Goal: Task Accomplishment & Management: Complete application form

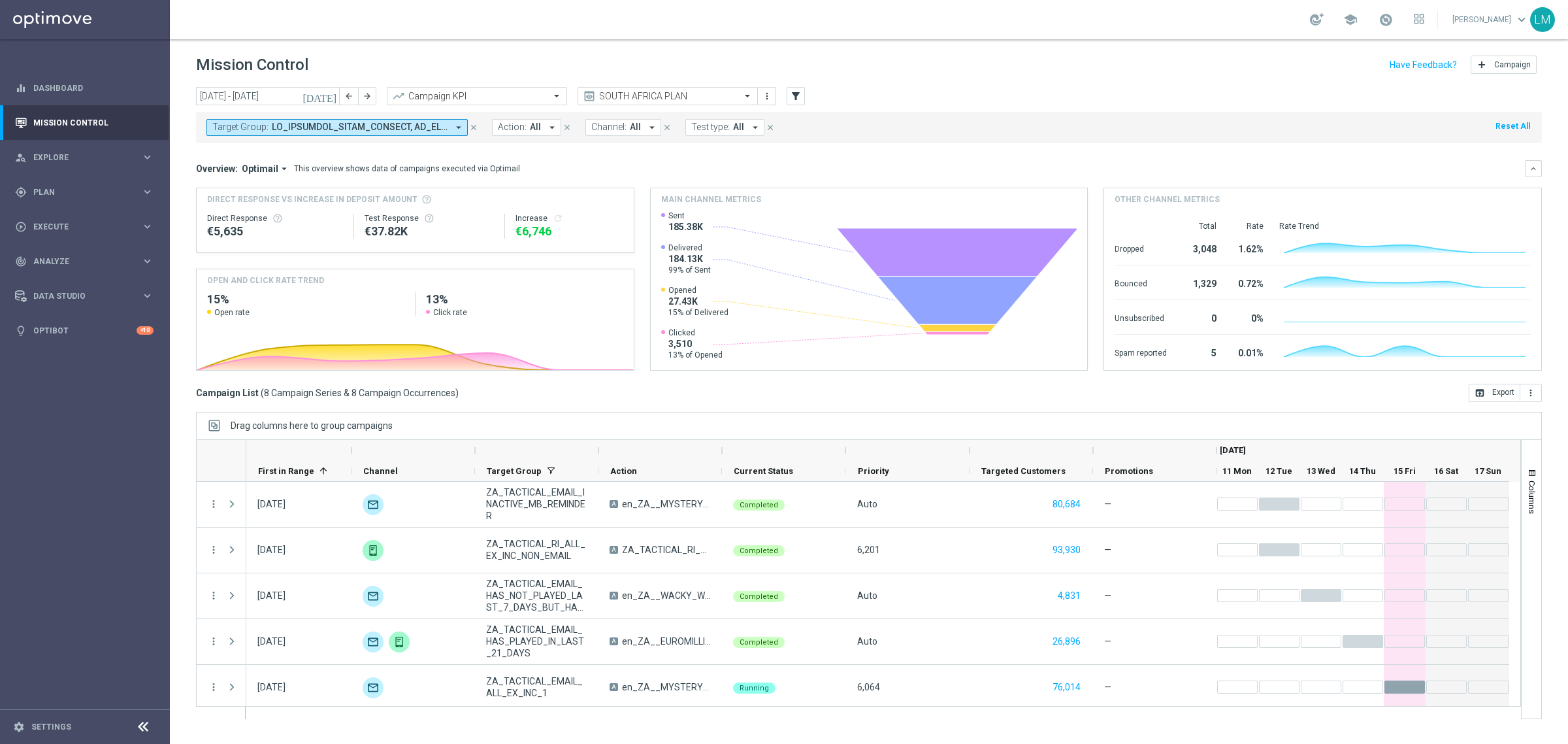
click at [674, 86] on header "Mission Control add Campaign" at bounding box center [869, 63] width 1398 height 48
click at [668, 98] on input "text" at bounding box center [654, 96] width 140 height 11
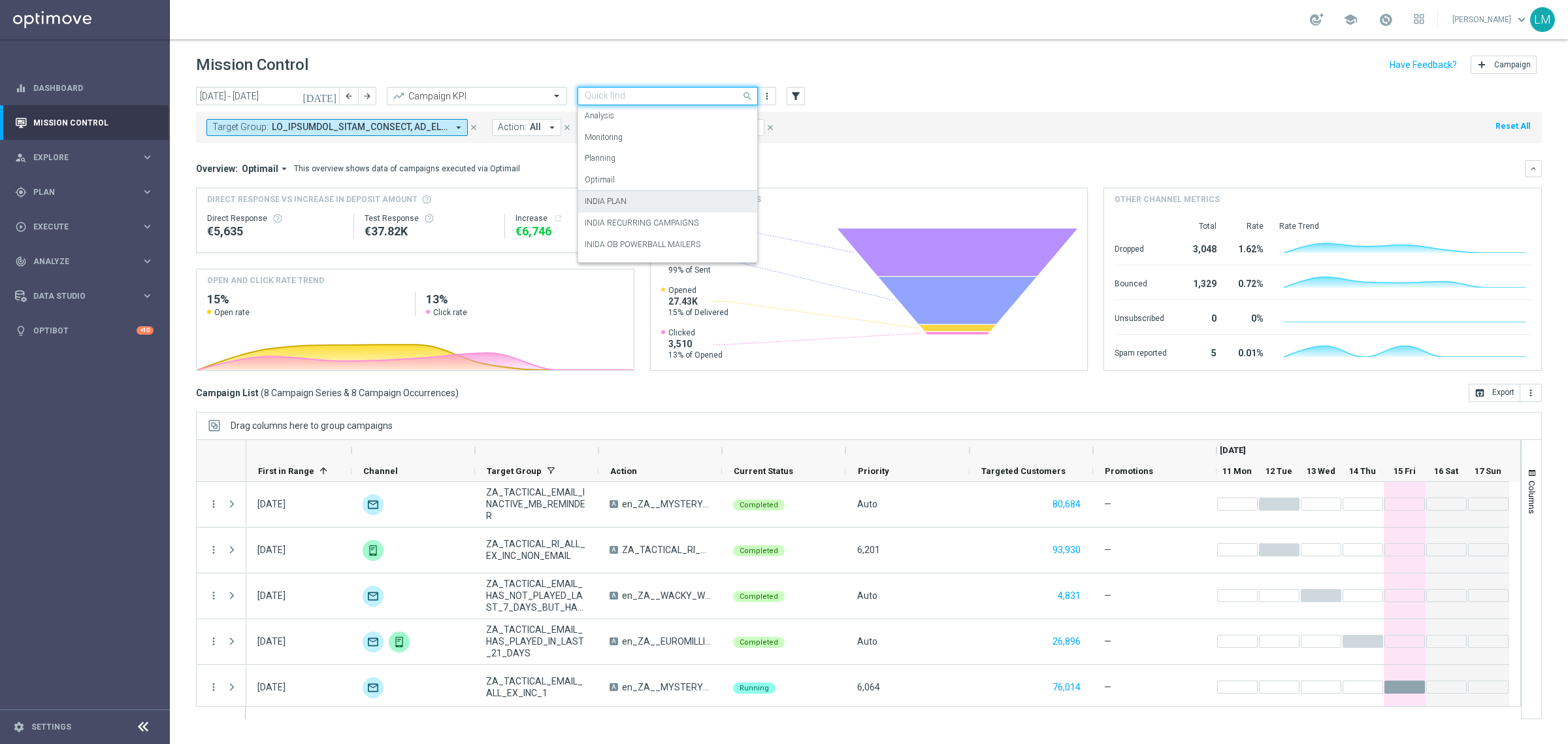
scroll to position [79, 0]
click at [674, 123] on div "INDIA PLAN" at bounding box center [668, 121] width 166 height 21
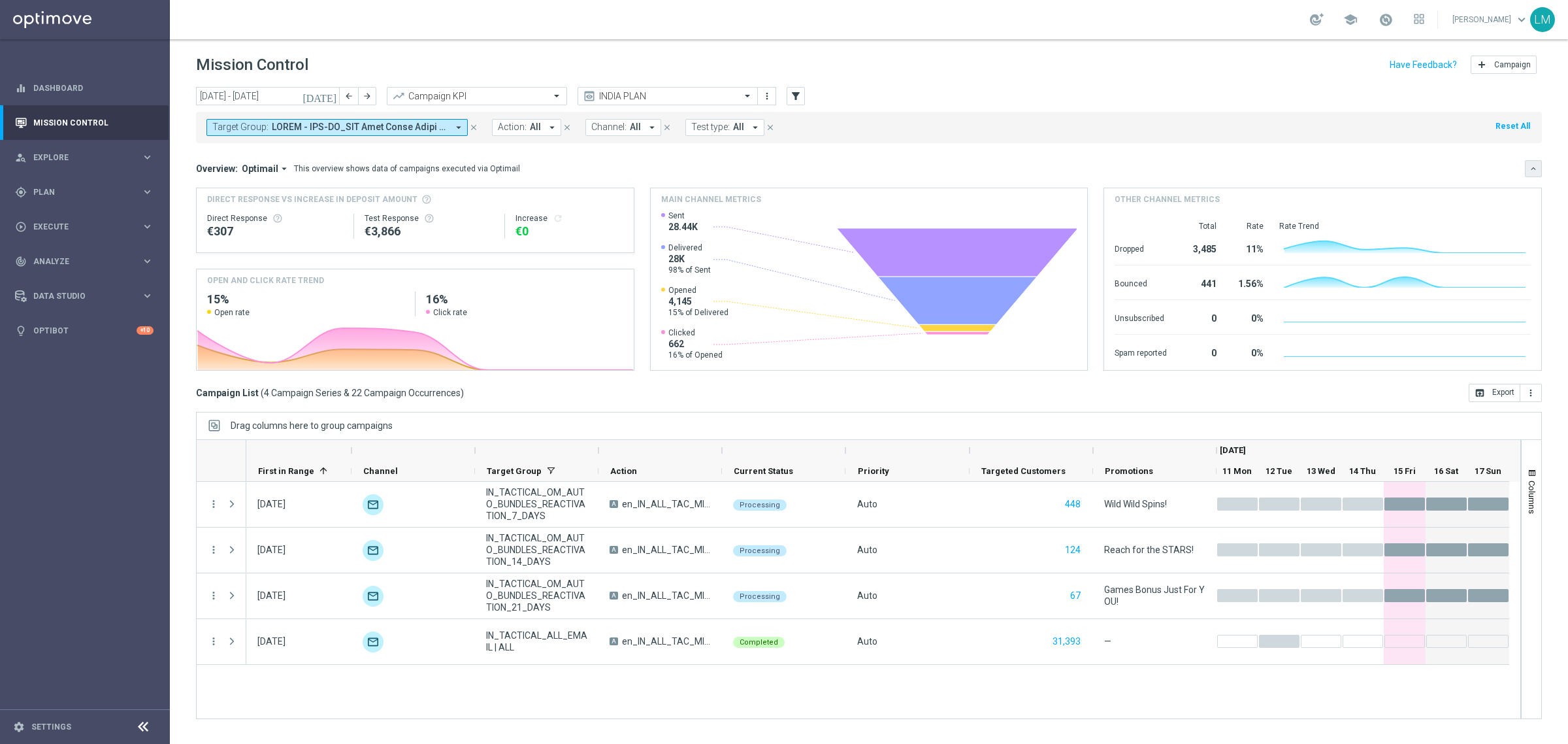
click at [1532, 165] on icon "keyboard_arrow_down" at bounding box center [1534, 168] width 9 height 9
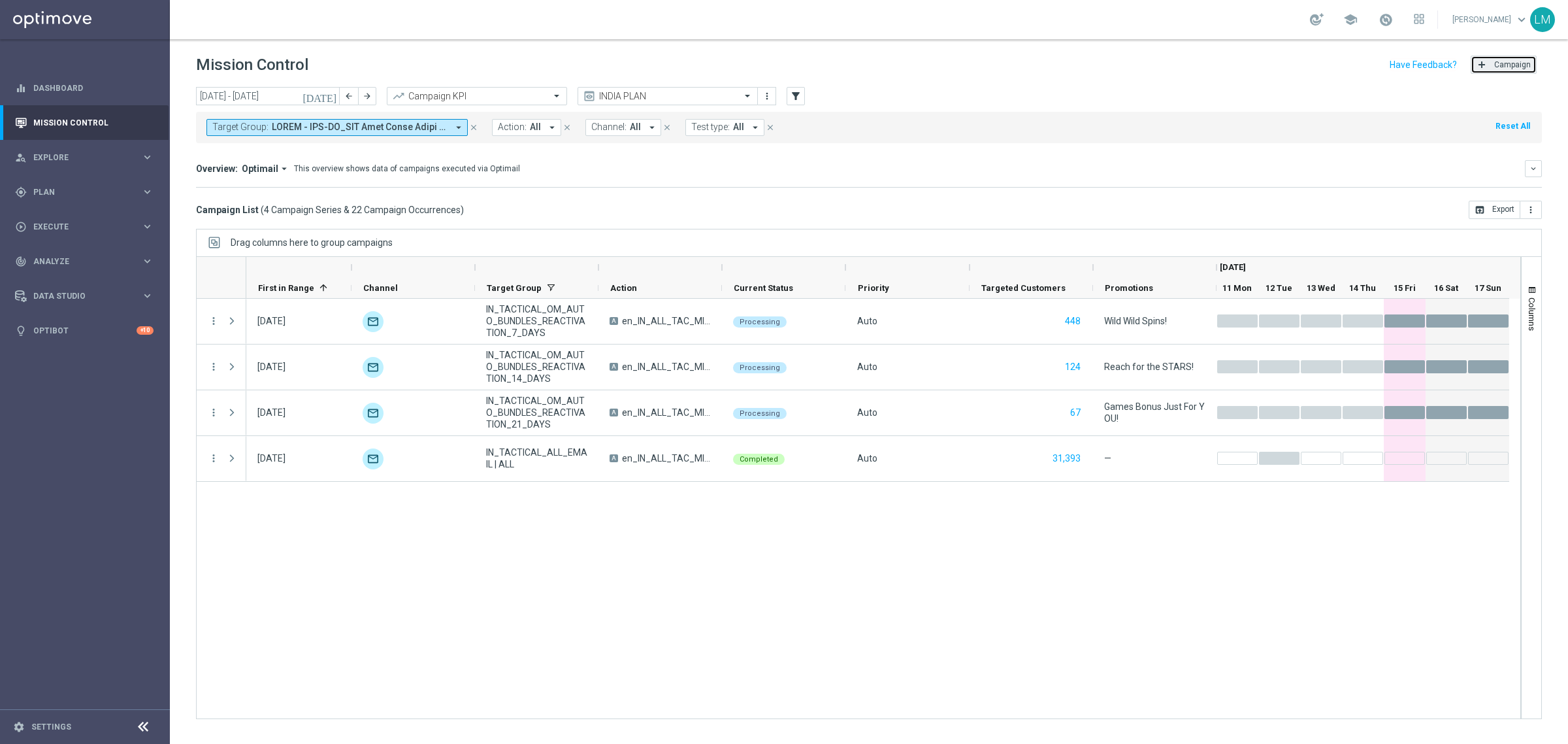
click at [1516, 70] on button "add Campaign" at bounding box center [1503, 65] width 66 height 18
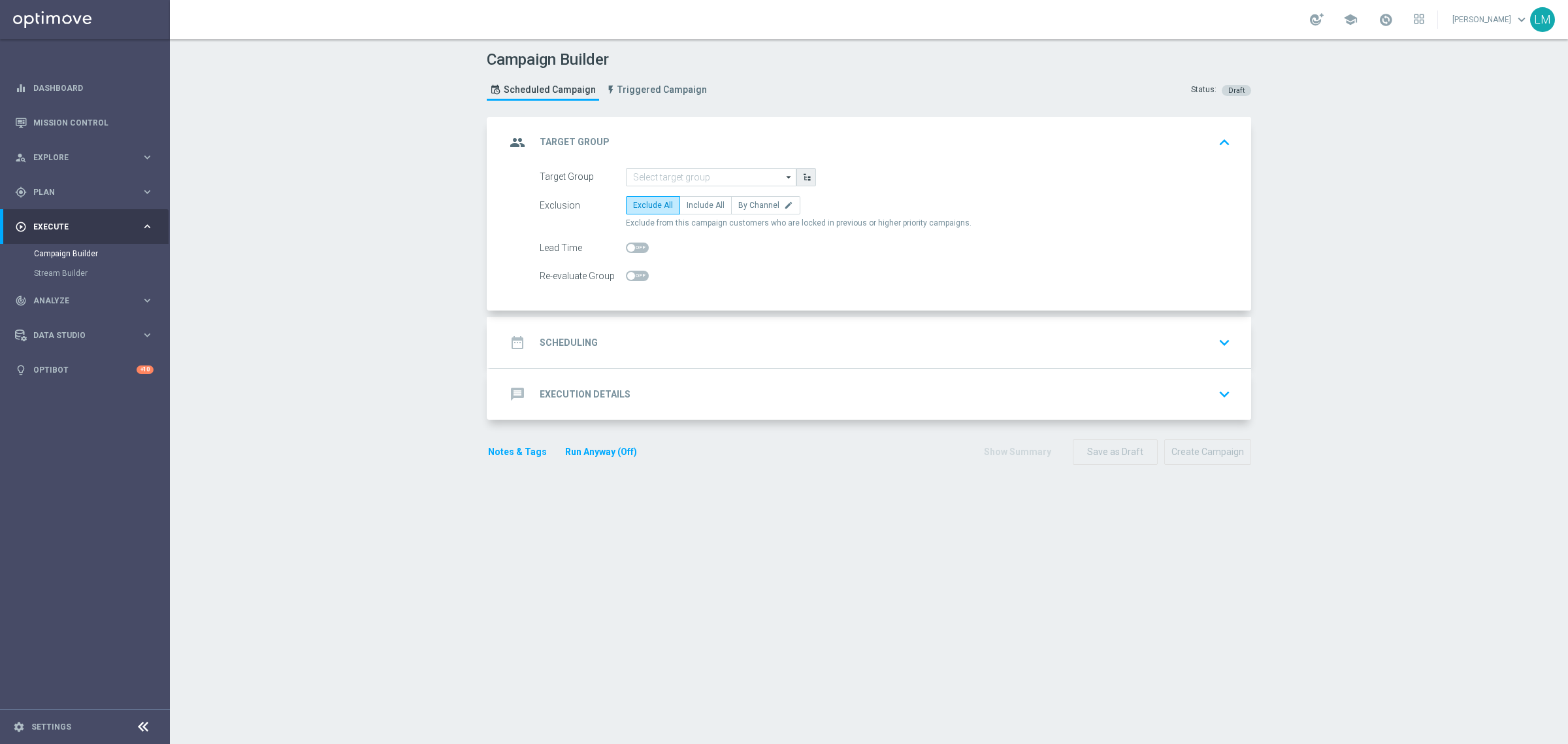
click at [804, 177] on icon "button" at bounding box center [807, 177] width 9 height 9
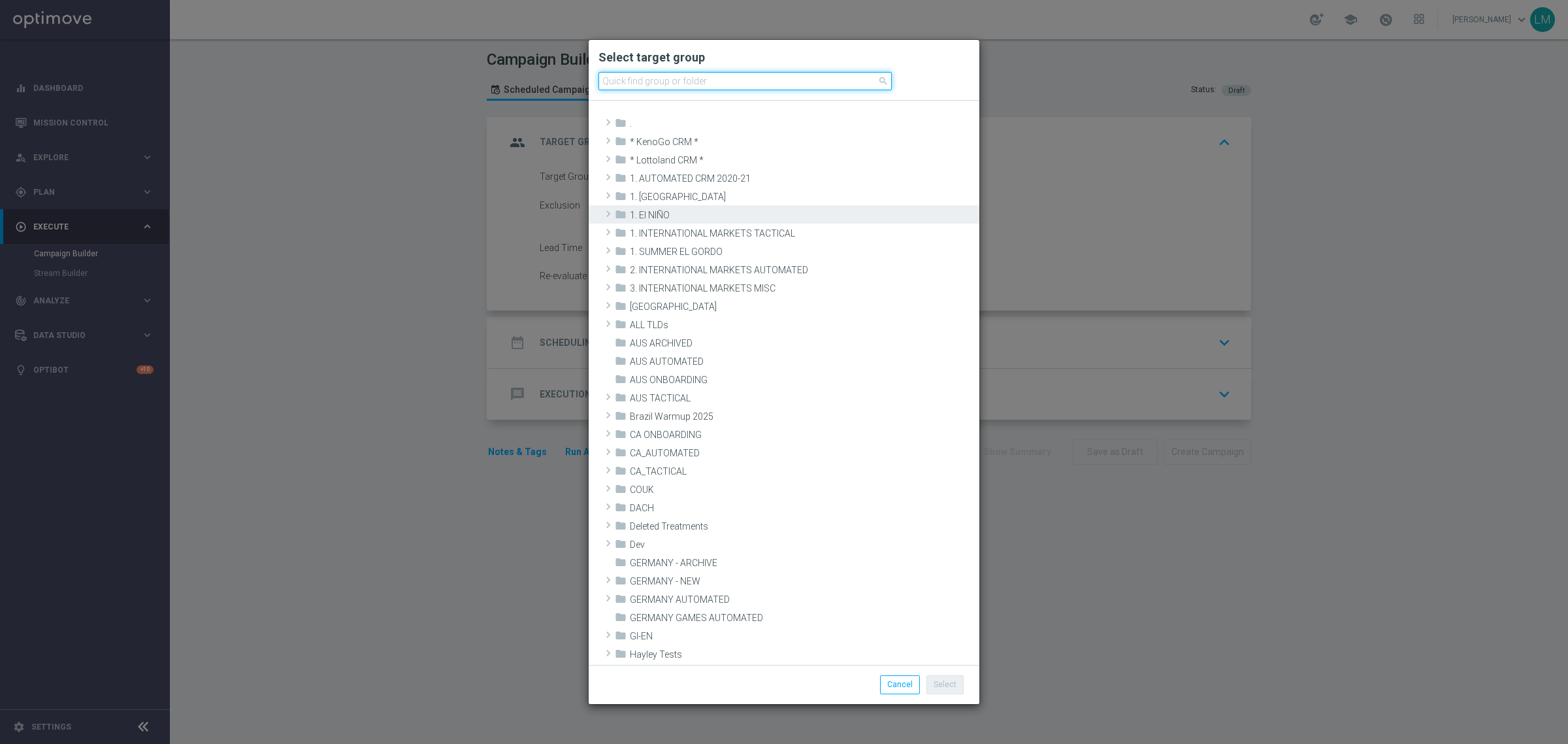
paste input "IN_TACTICAL_ALL_EMAIL | ALL"
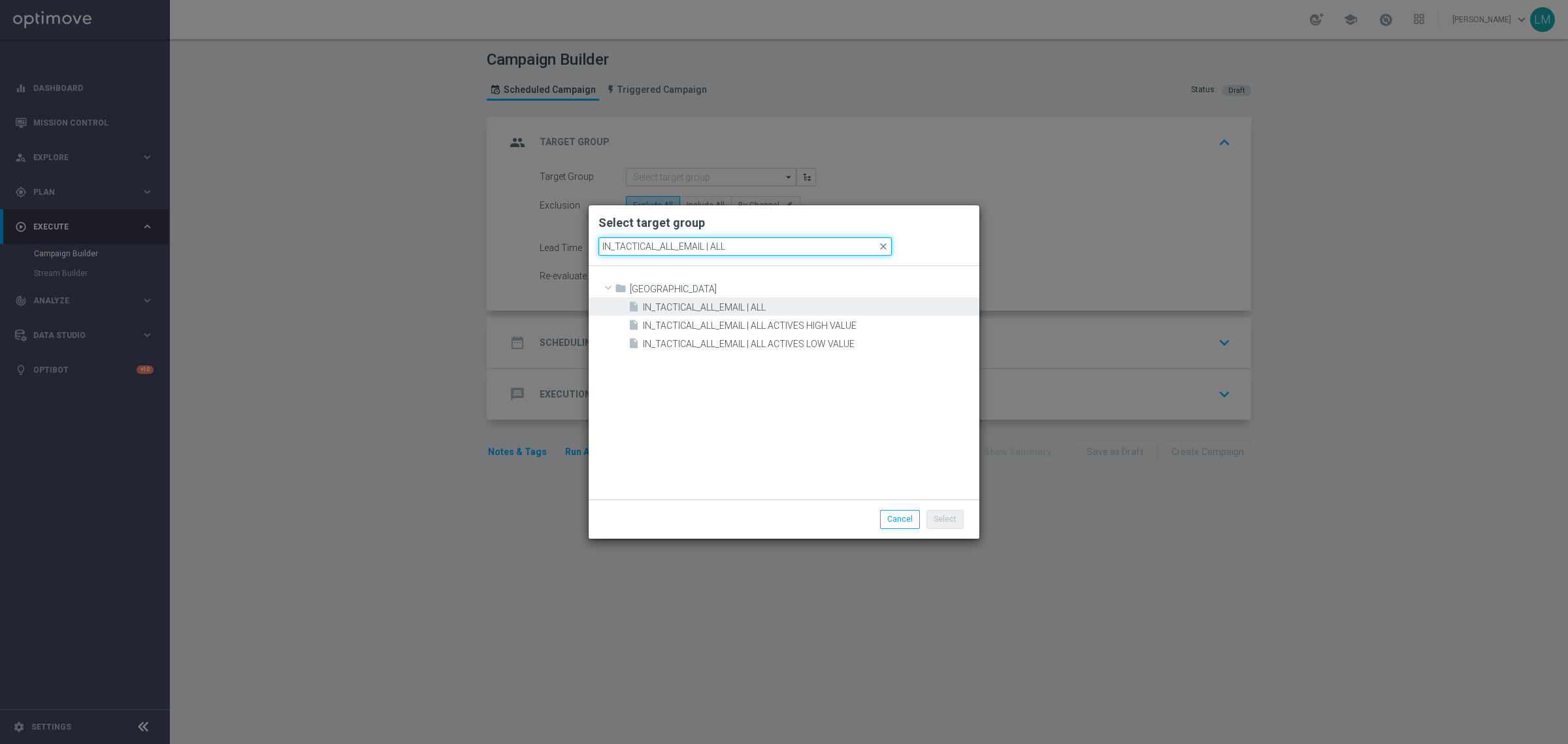
type input "IN_TACTICAL_ALL_EMAIL | ALL"
click at [704, 305] on span "IN_TACTICAL_ALL_EMAIL | ALL" at bounding box center [809, 308] width 334 height 11
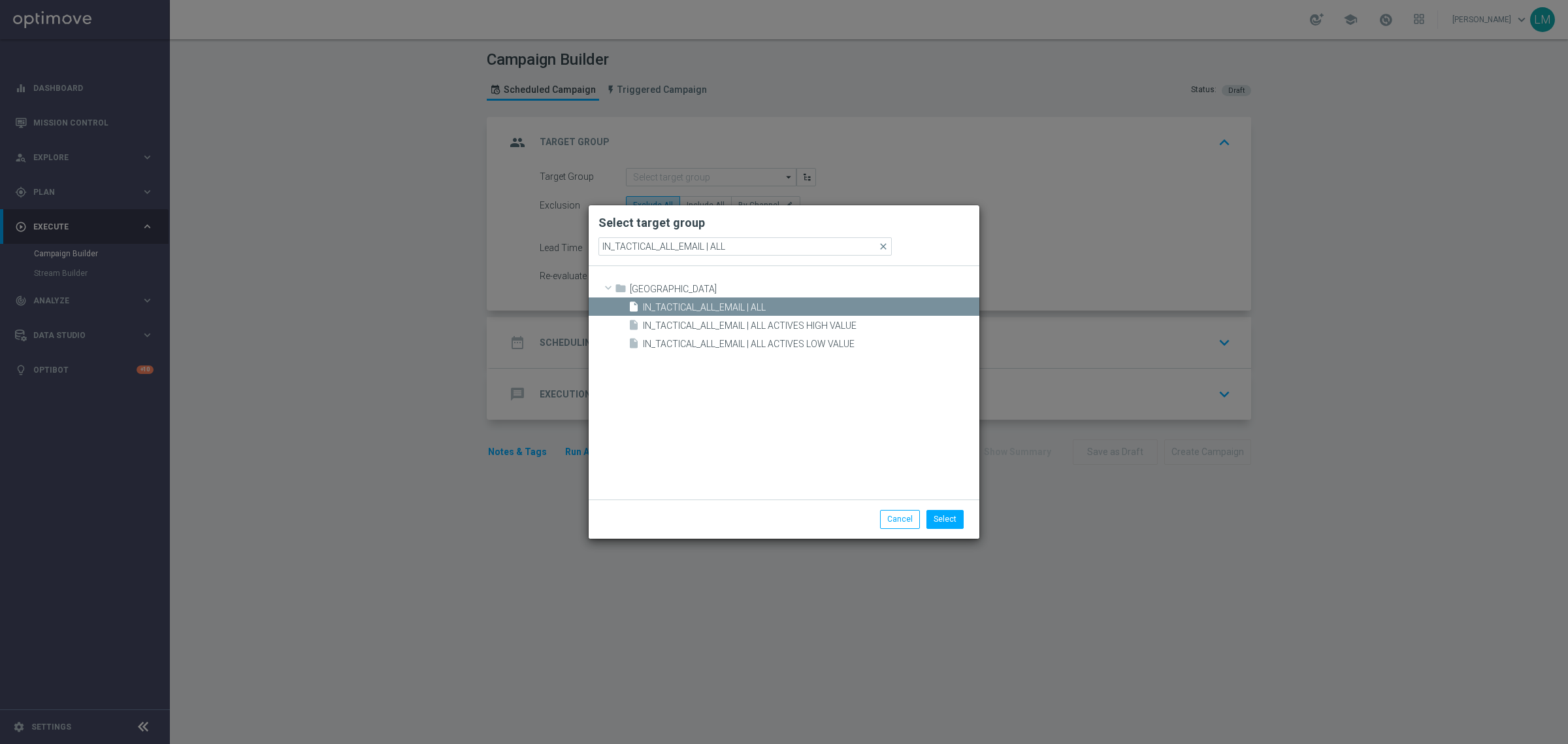
click at [959, 531] on div "Select Cancel" at bounding box center [784, 518] width 391 height 39
click at [956, 527] on button "Select" at bounding box center [945, 519] width 37 height 18
type input "IN_TACTICAL_ALL_EMAIL | ALL"
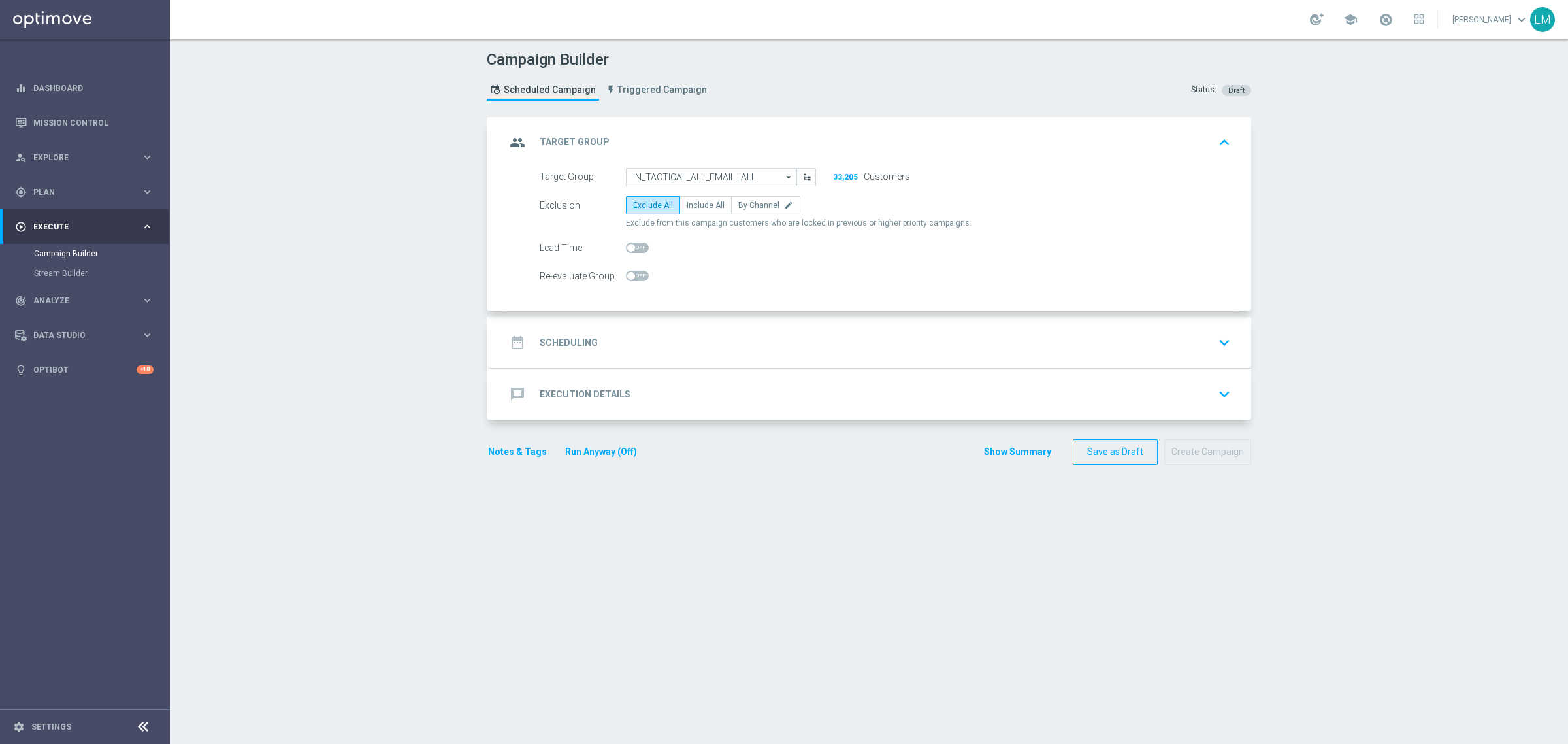
click at [910, 347] on div "date_range Scheduling keyboard_arrow_down" at bounding box center [870, 342] width 730 height 25
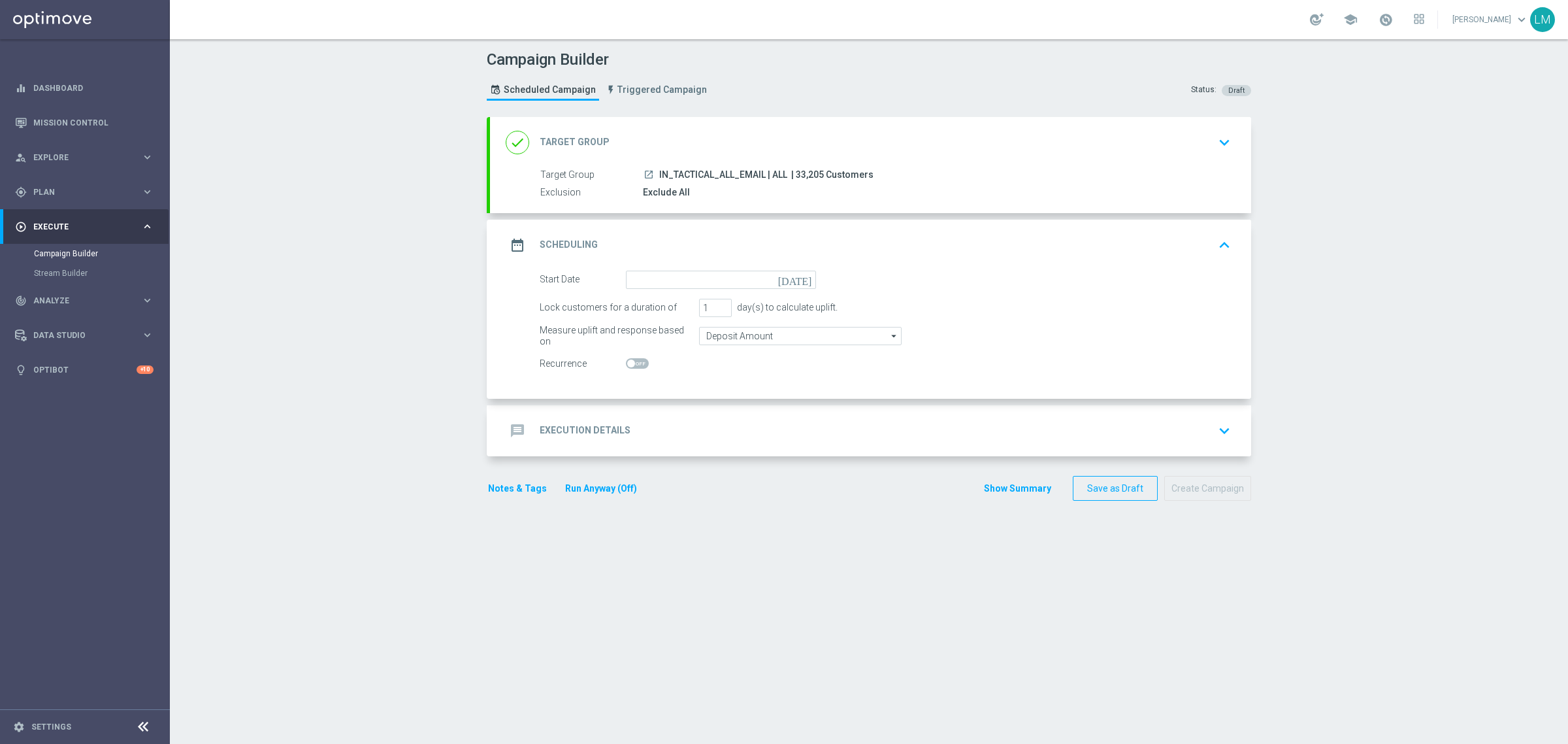
click at [799, 278] on icon "[DATE]" at bounding box center [797, 278] width 39 height 15
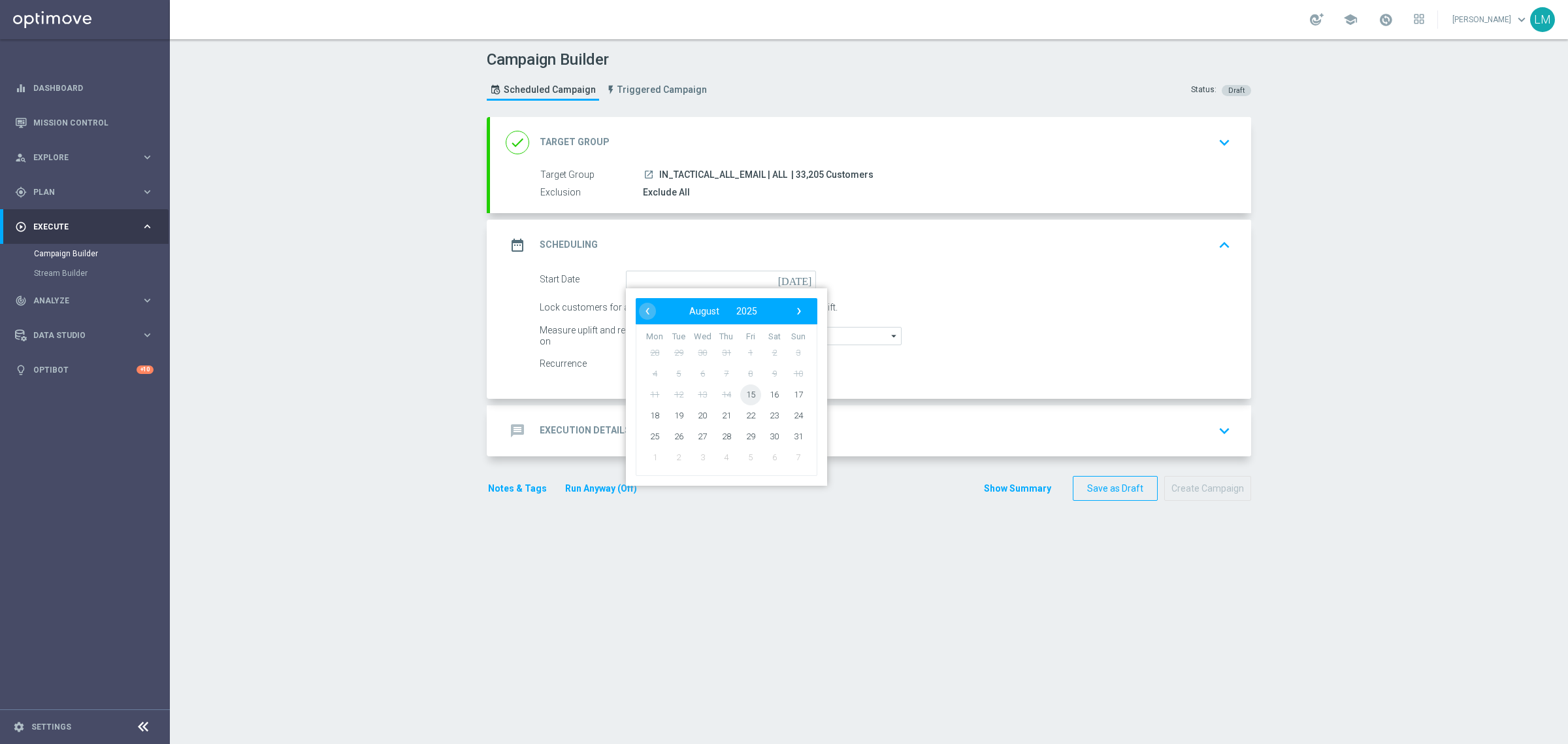
click at [750, 396] on span "15" at bounding box center [750, 394] width 21 height 21
type input "[DATE]"
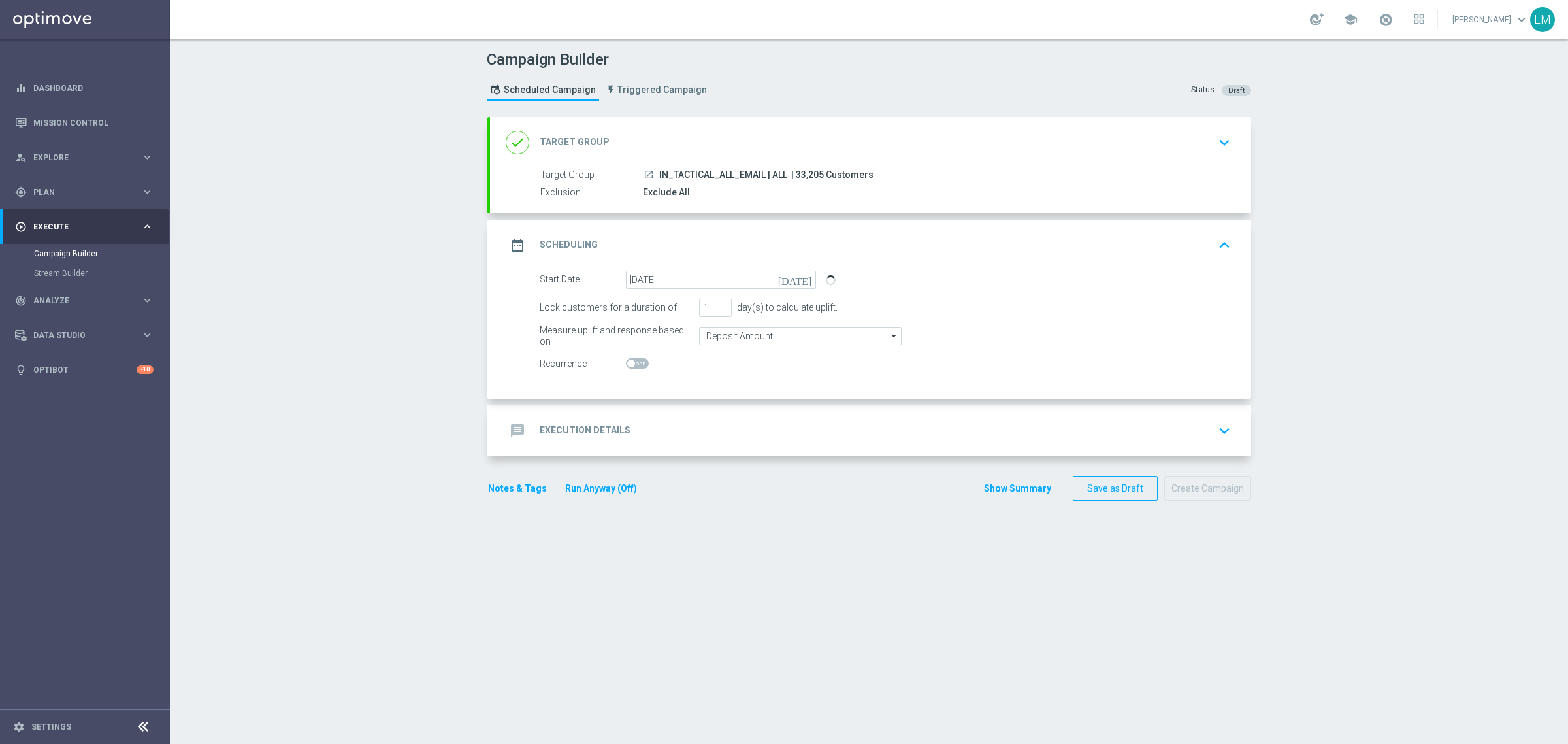
click at [796, 274] on icon "[DATE]" at bounding box center [797, 278] width 39 height 15
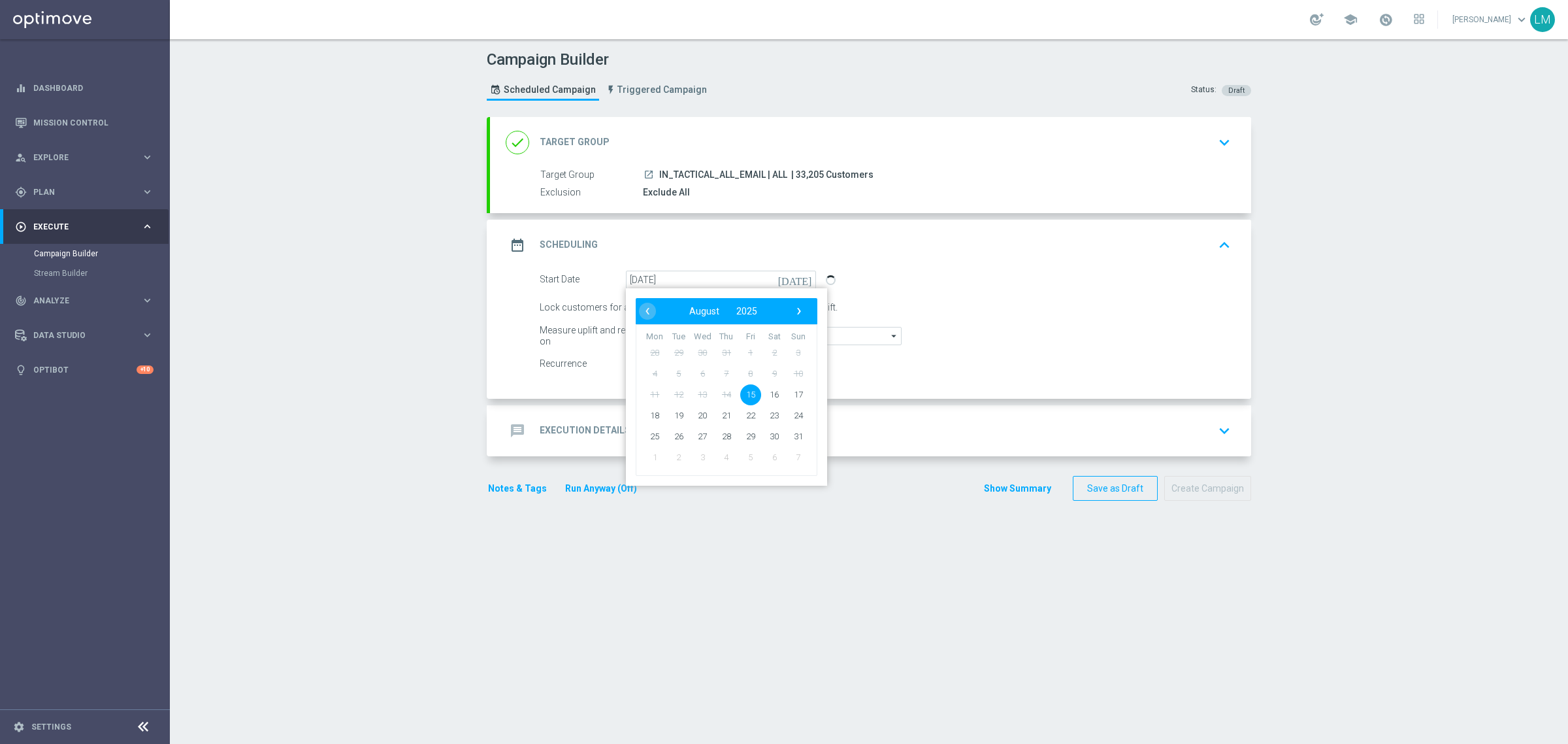
click at [849, 432] on div "message Execution Details keyboard_arrow_down" at bounding box center [870, 431] width 730 height 25
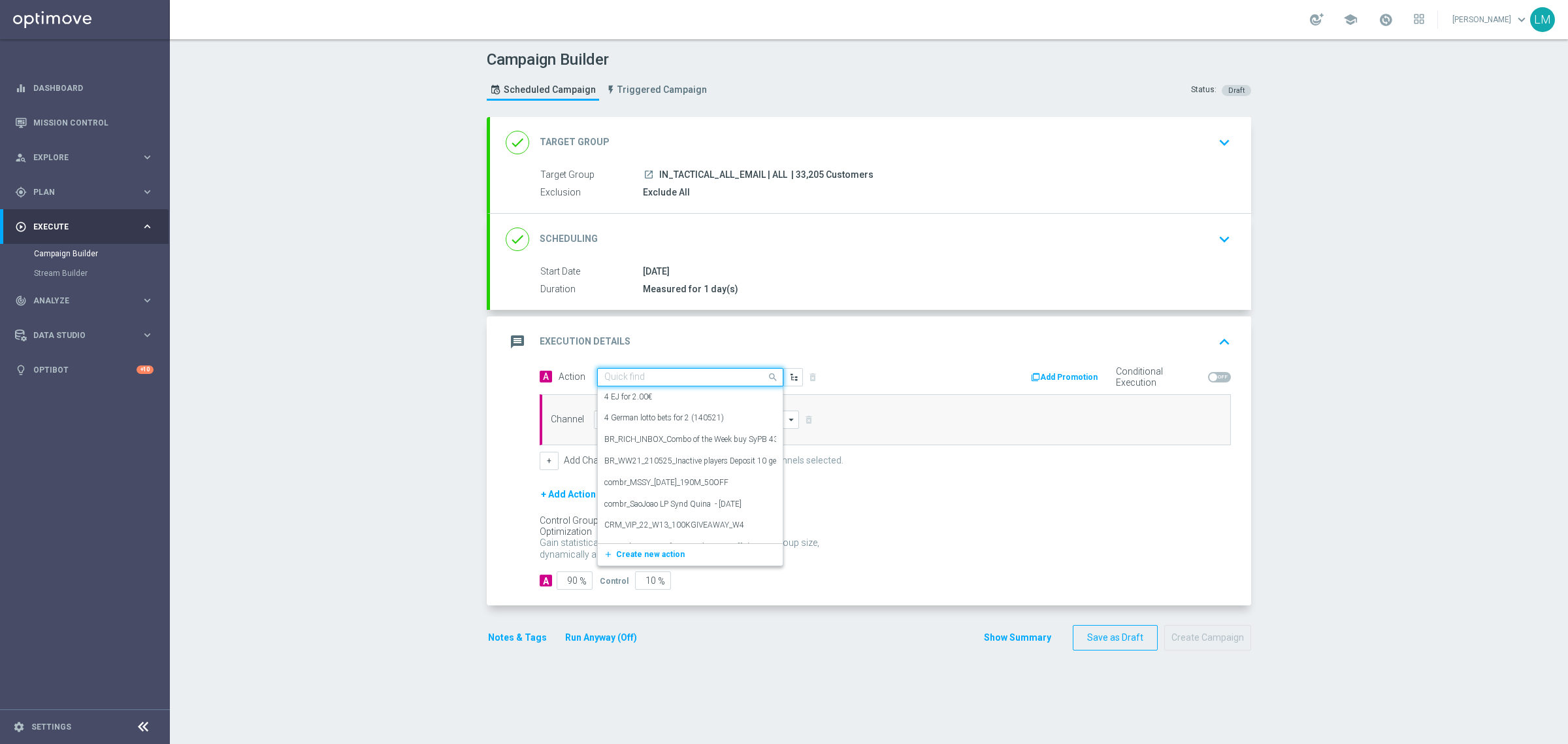
click at [618, 372] on input "text" at bounding box center [677, 377] width 146 height 11
paste input "en_IN_ALL_TAC_MIX__INDEDPENDENCE_DAY_2025_OFFER2"
type input "en_IN_ALL_TAC_MIX__INDEDPENDENCE_DAY_2025_OFFER2"
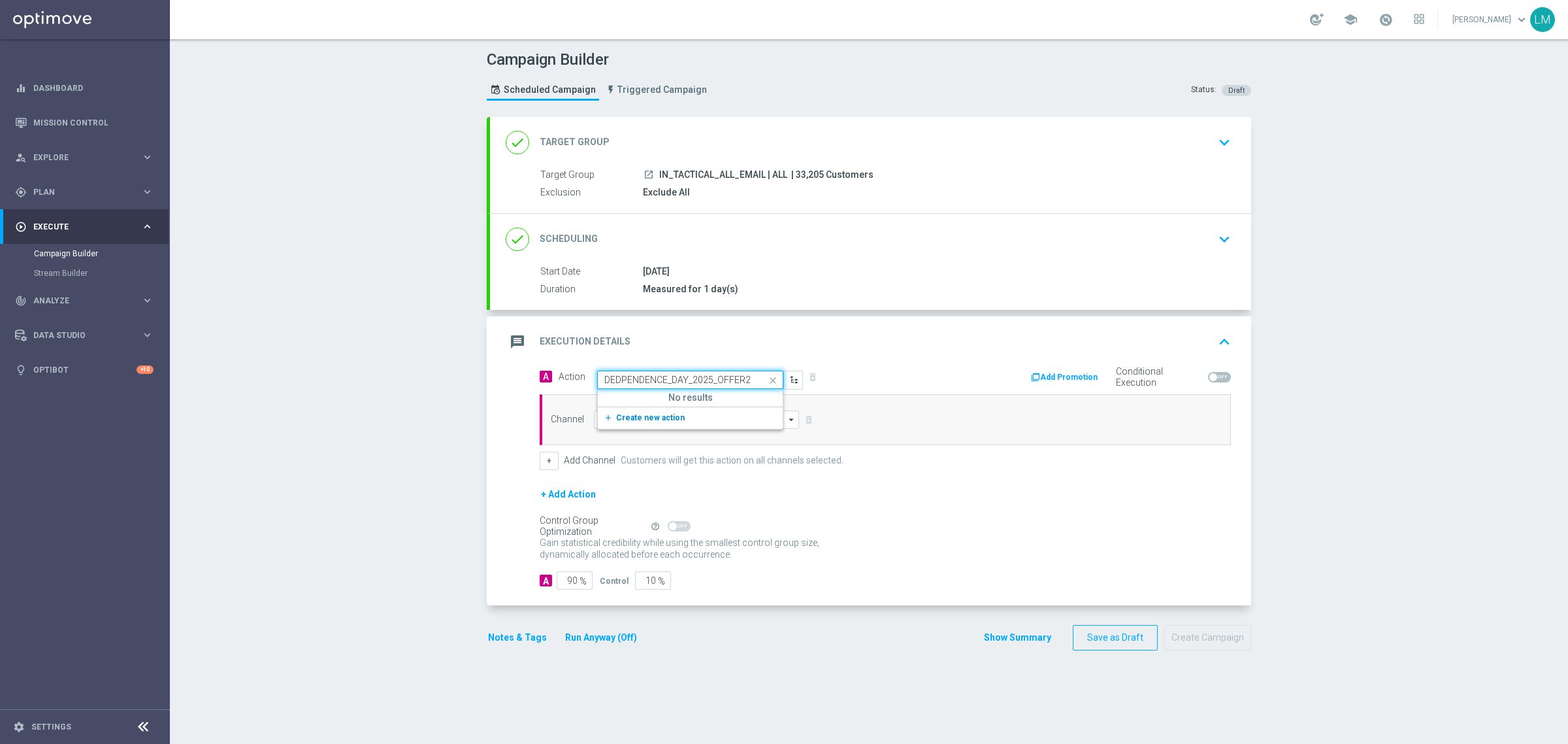
click at [648, 417] on span "Create new action" at bounding box center [650, 418] width 68 height 9
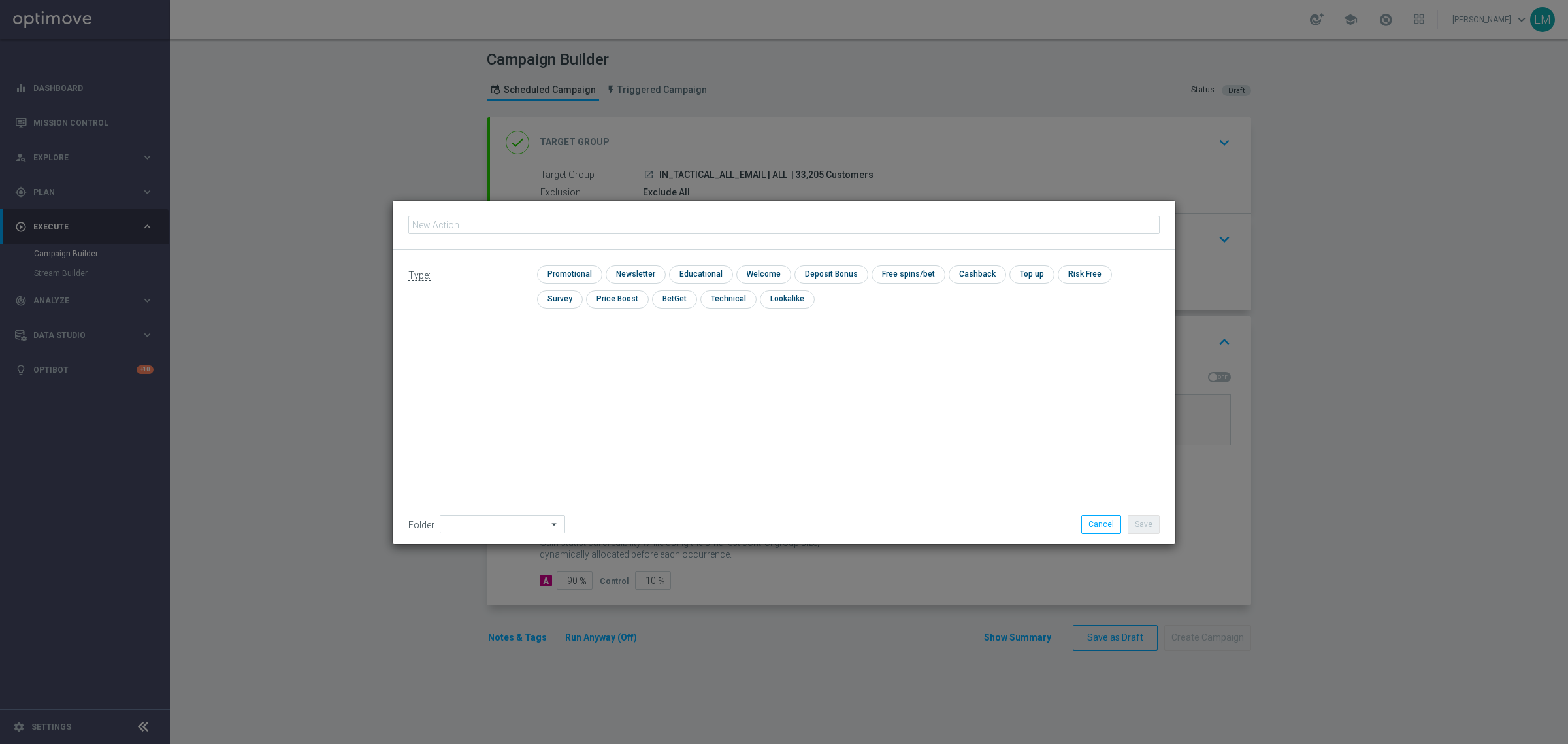
type input "en_IN_ALL_TAC_MIX__INDEDPENDENCE_DAY_2025_OFFER2"
click at [590, 276] on input "checkbox" at bounding box center [567, 274] width 62 height 18
checkbox input "true"
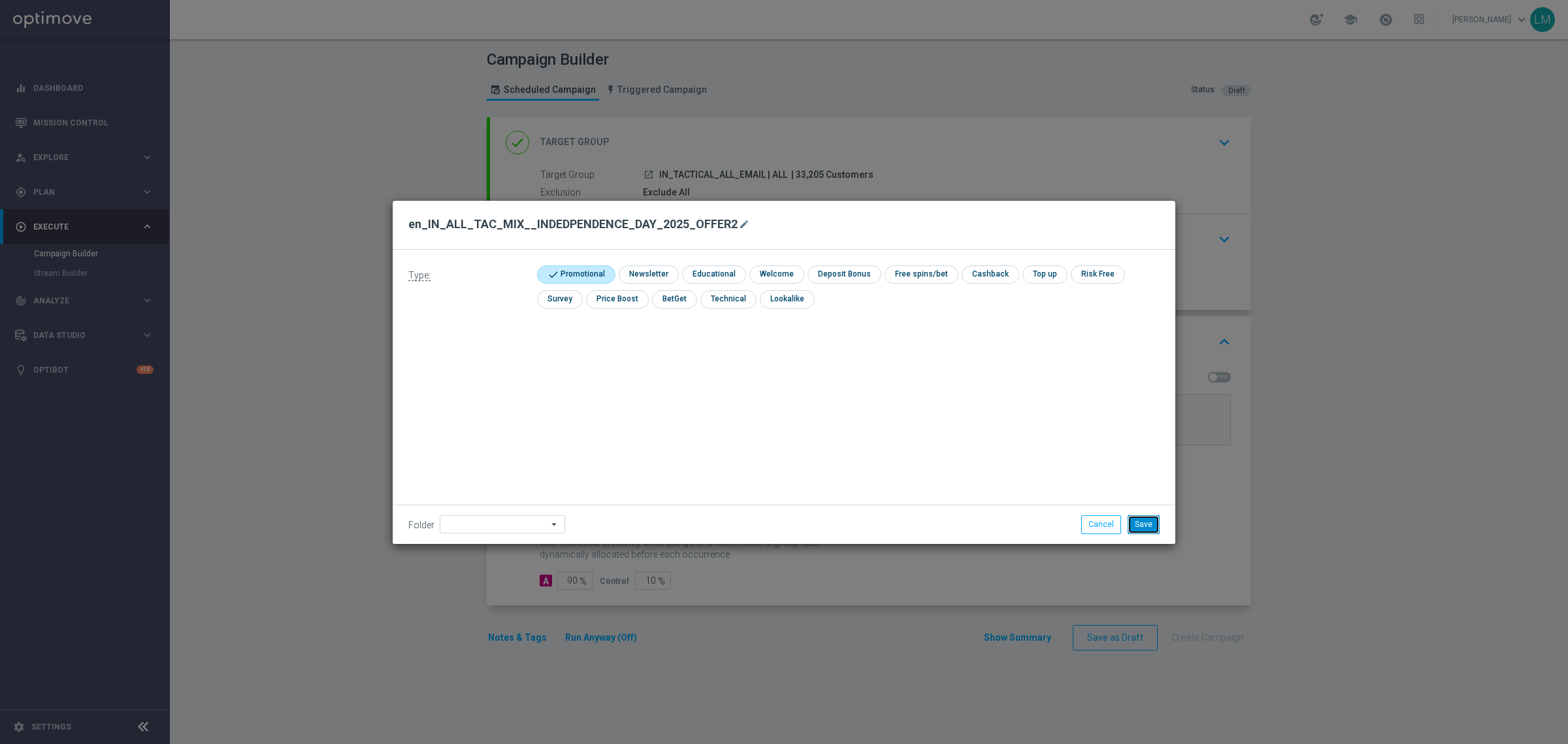
click at [1152, 518] on button "Save" at bounding box center [1144, 524] width 32 height 18
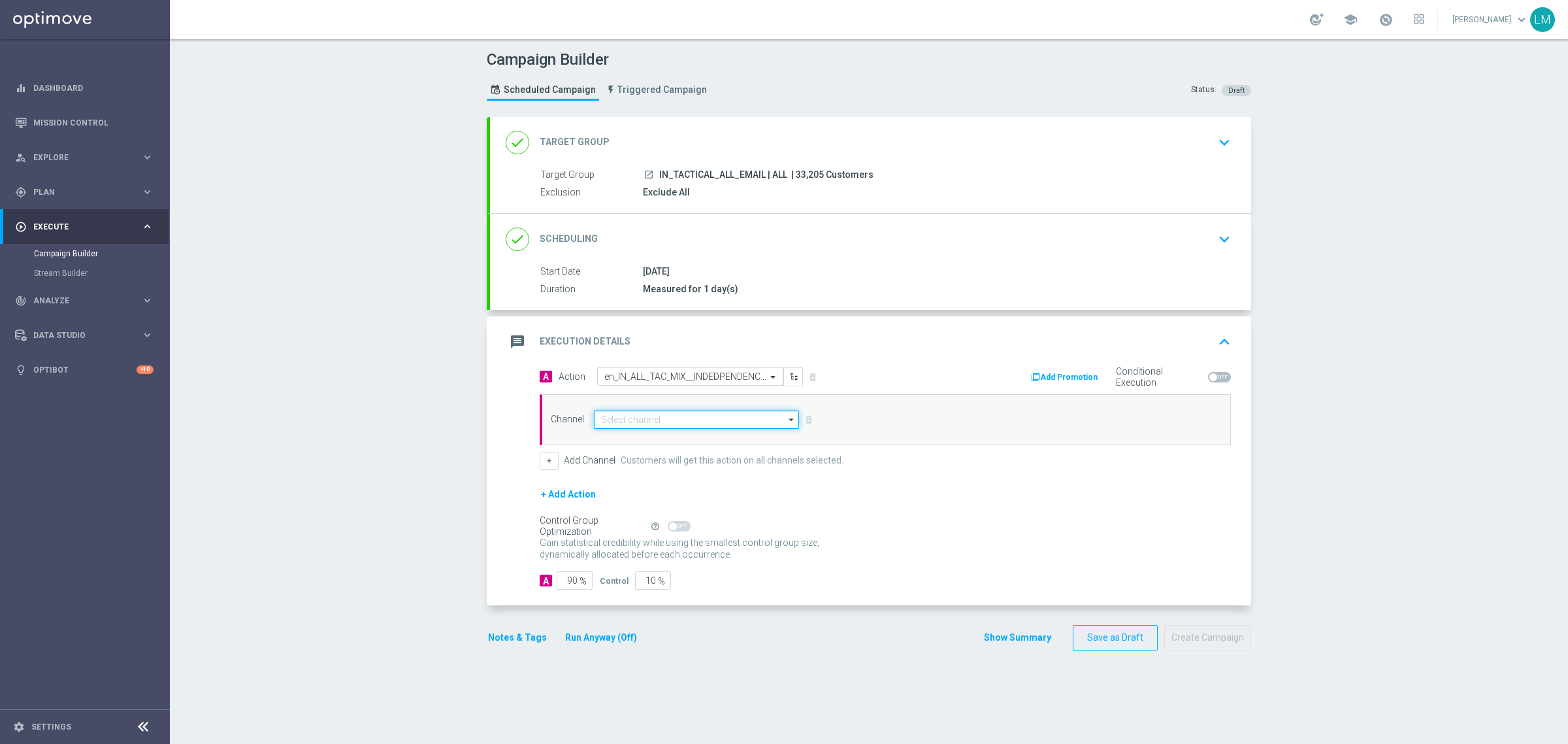
click at [716, 416] on input at bounding box center [697, 420] width 205 height 18
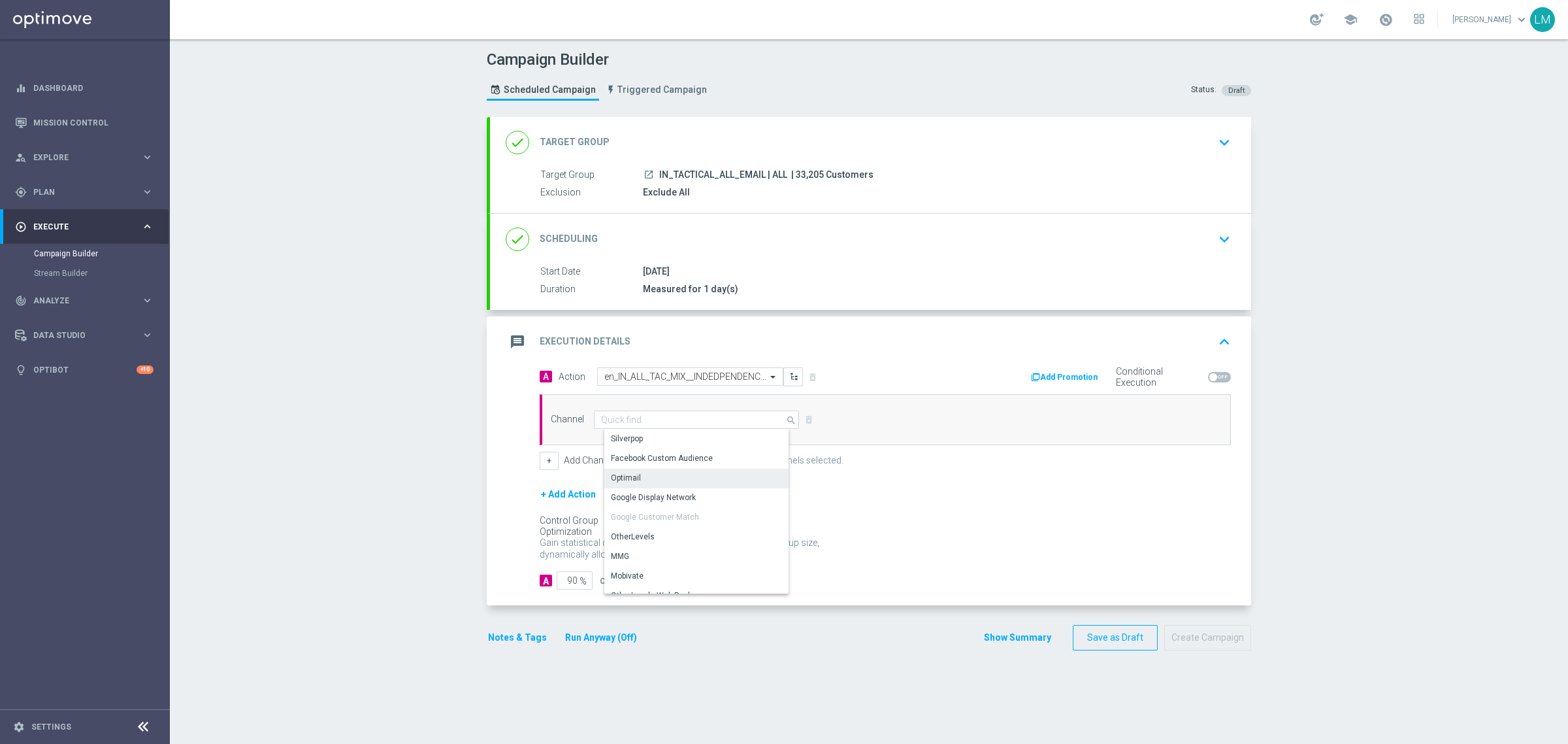
click at [684, 475] on div "Optimail" at bounding box center [701, 478] width 194 height 18
type input "Optimail"
click at [636, 518] on div "+ Add Action" at bounding box center [885, 502] width 691 height 32
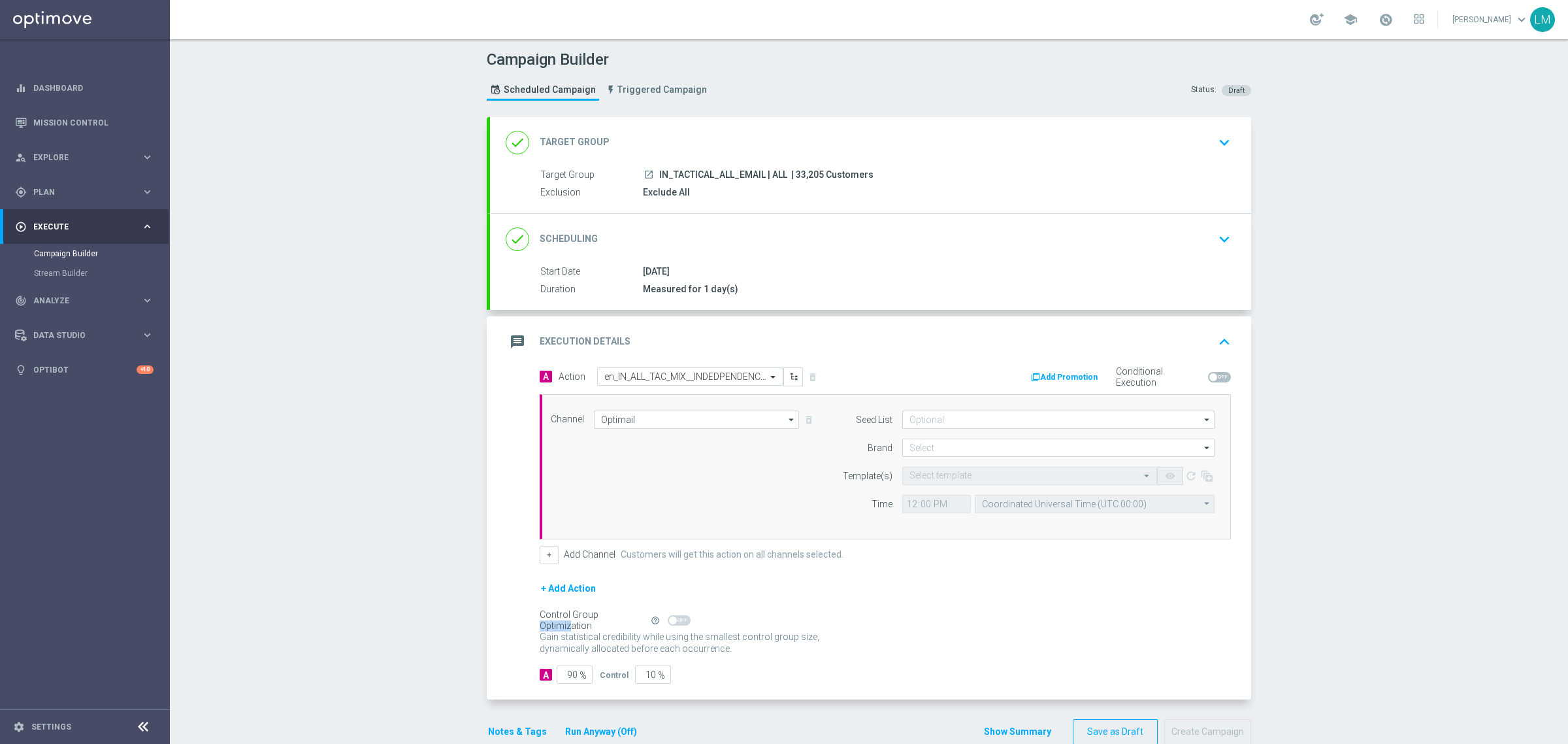
click at [636, 583] on div "+ Add Action" at bounding box center [885, 596] width 691 height 32
click at [638, 678] on input "10" at bounding box center [652, 675] width 36 height 18
type input "5"
type input "95"
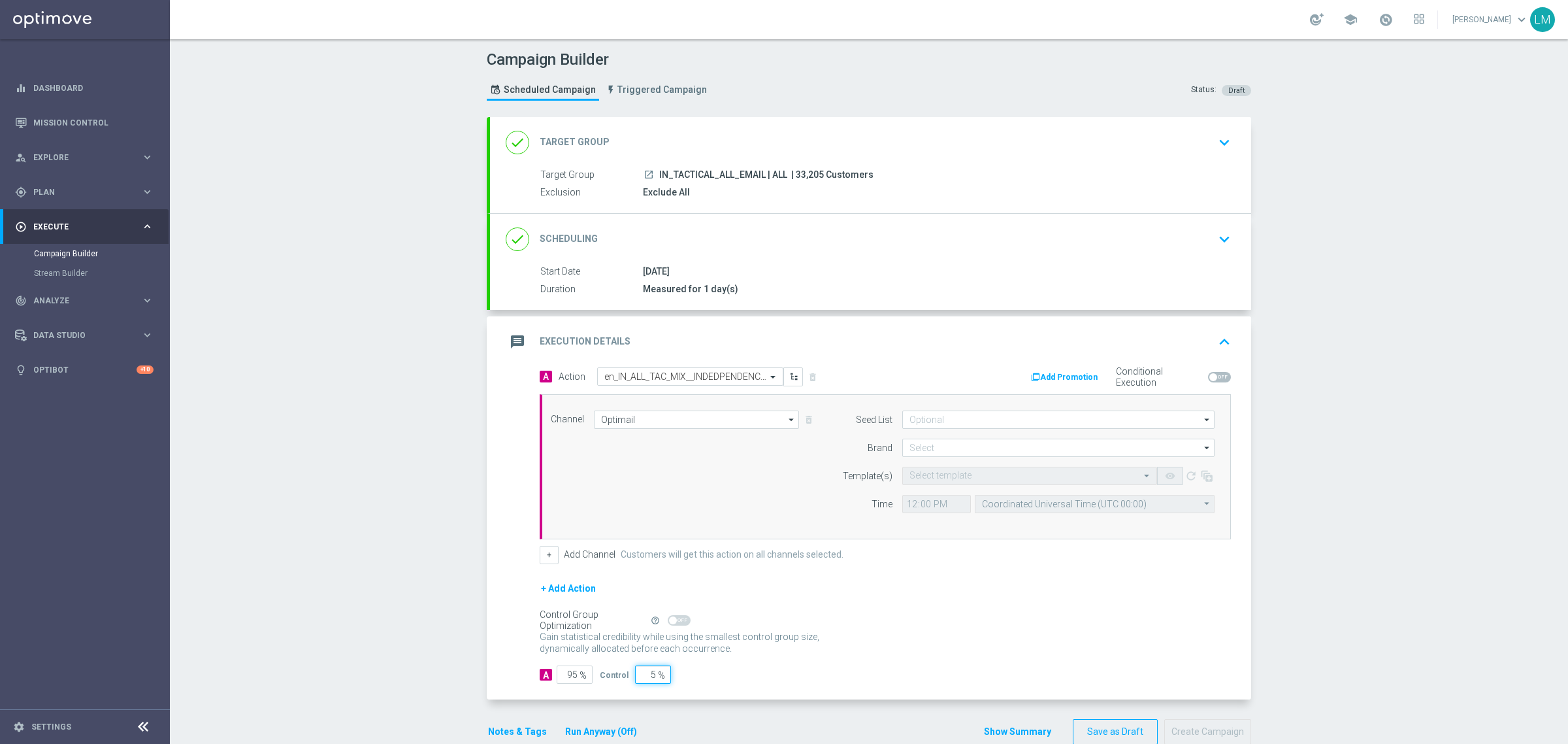
type input "5"
click at [1059, 681] on div "A 95 % Control 5 %" at bounding box center [885, 675] width 691 height 18
click at [945, 445] on input at bounding box center [1059, 447] width 312 height 18
click at [947, 479] on div "lottoland" at bounding box center [1069, 486] width 312 height 19
type input "lottoland"
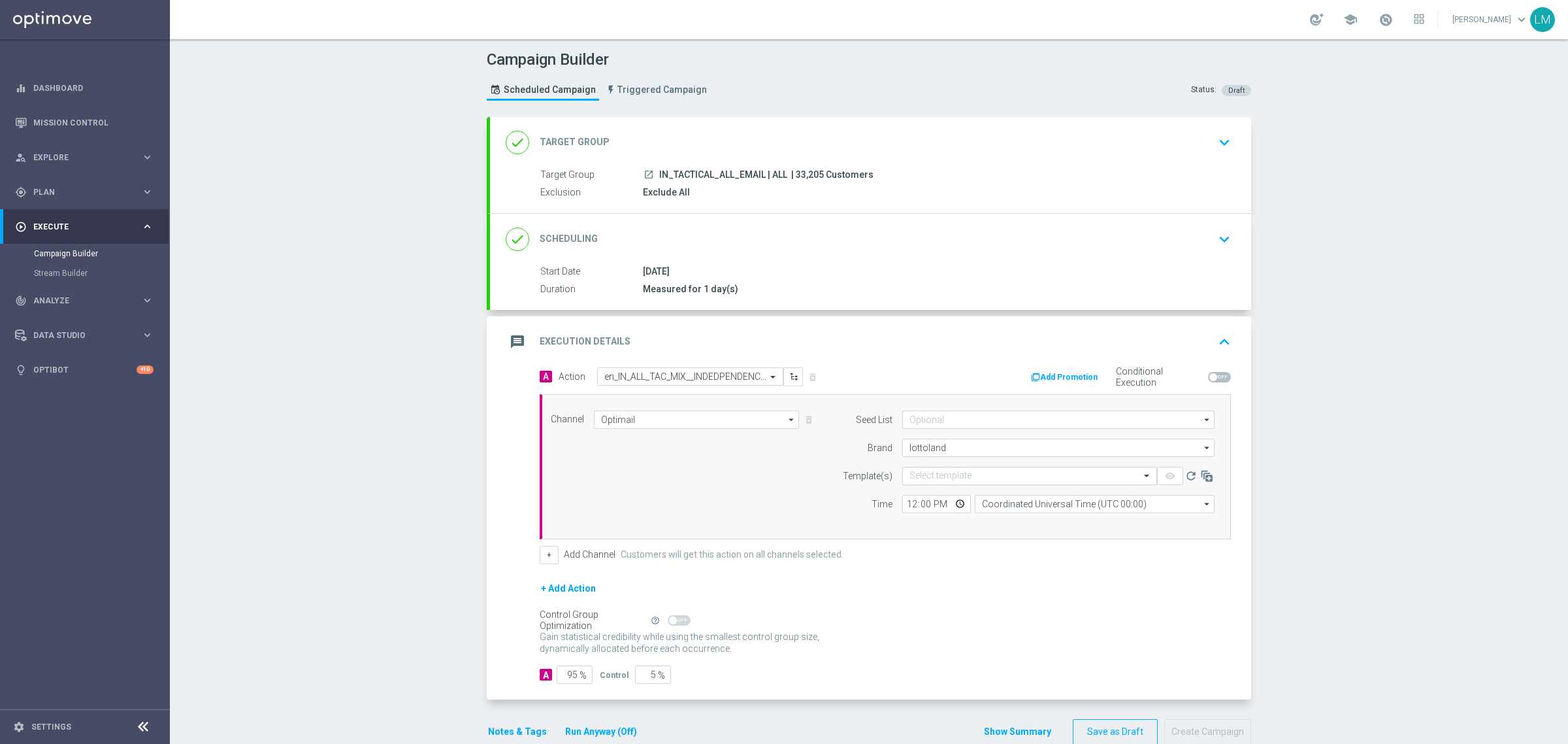
click at [942, 474] on input "text" at bounding box center [1016, 476] width 214 height 11
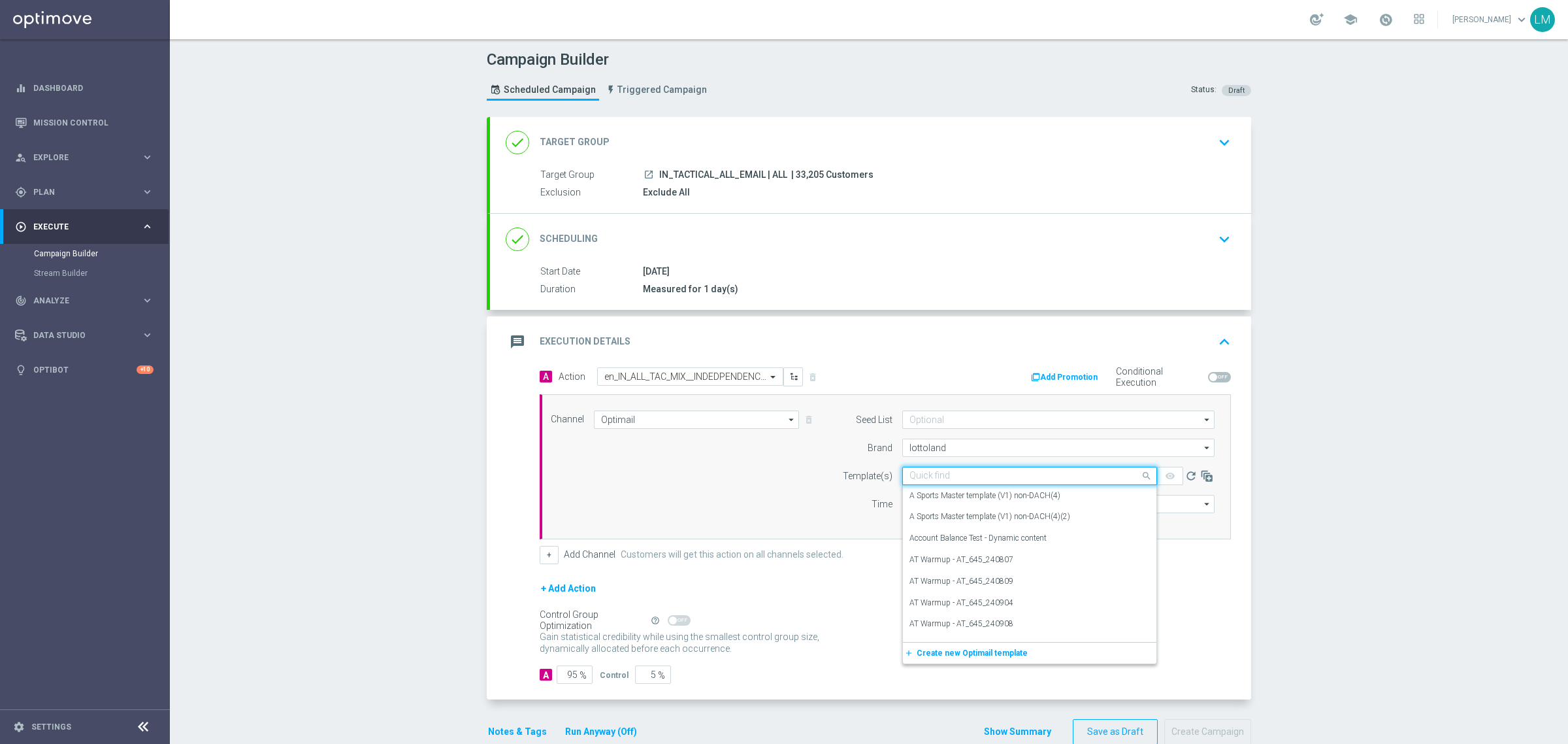
paste input "en_IN_ALL_TAC_MIX__INDEDPENDENCE_DAY_2025_OFFER2"
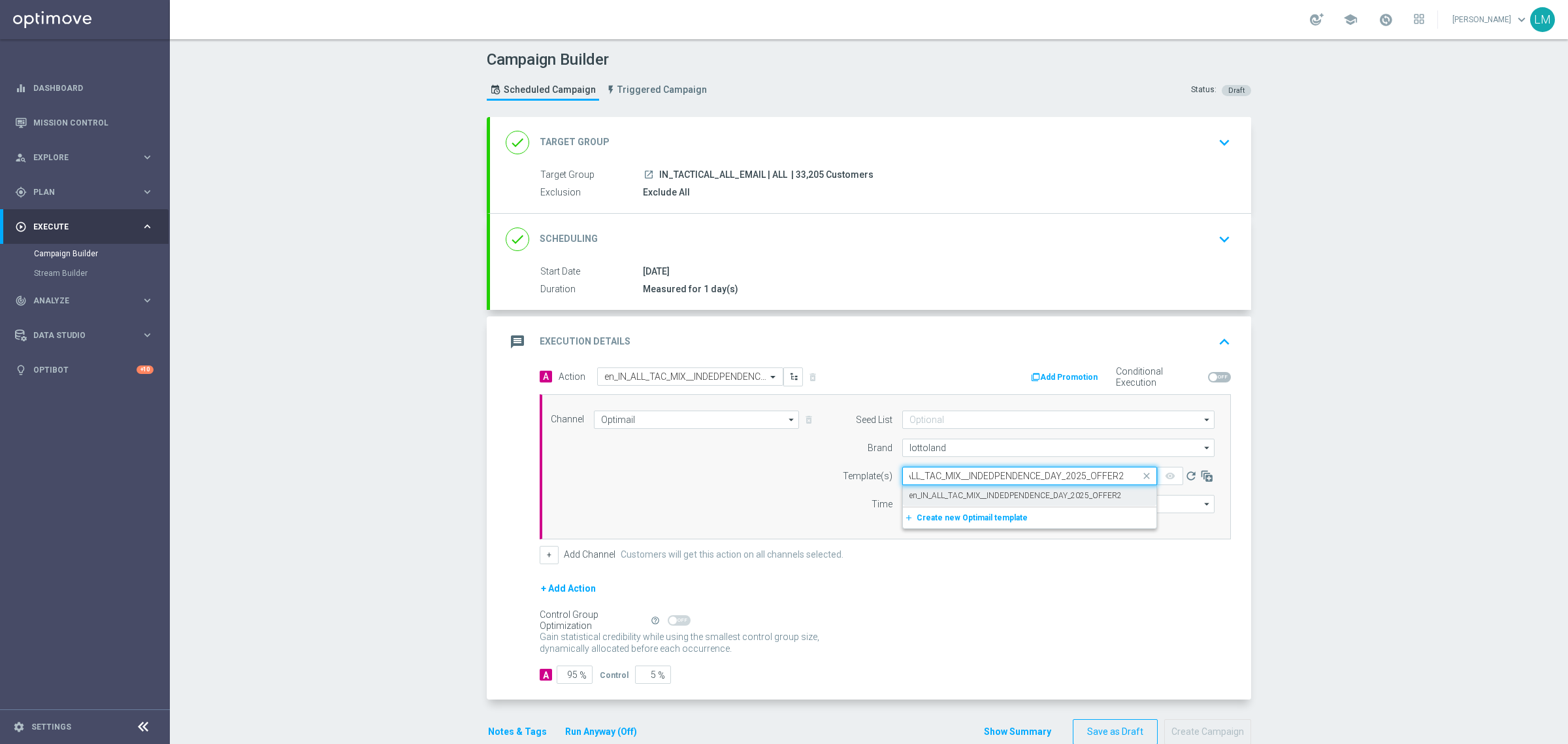
click at [949, 487] on div "en_IN_ALL_TAC_MIX__INDEDPENDENCE_DAY_2025_OFFER2" at bounding box center [1029, 495] width 240 height 21
type input "en_IN_ALL_TAC_MIX__INDEDPENDENCE_DAY_2025_OFFER2"
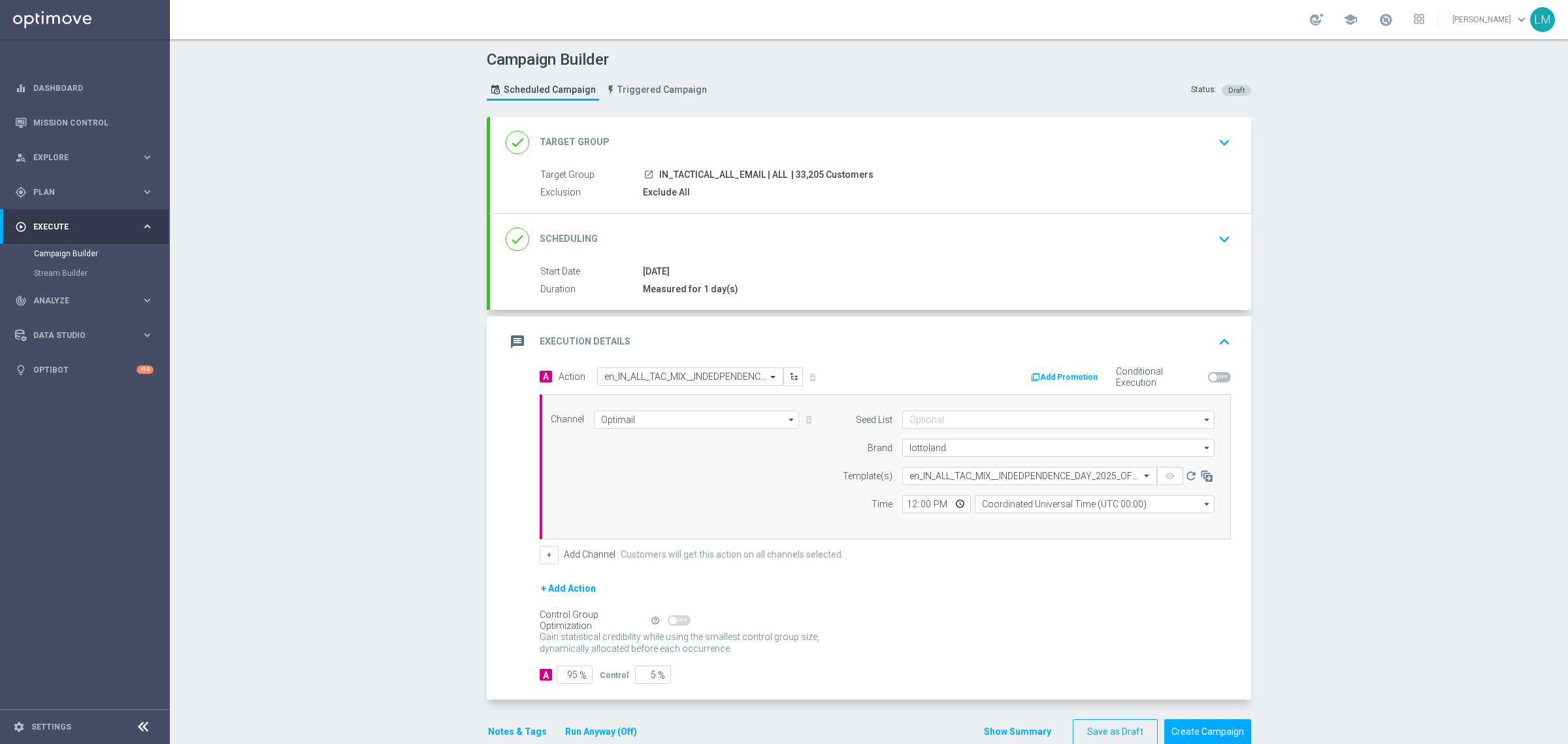
scroll to position [0, 0]
click at [1027, 502] on input "Coordinated Universal Time (UTC 00:00)" at bounding box center [1095, 504] width 240 height 18
click at [1036, 520] on div "Central European Time ([GEOGRAPHIC_DATA]) (UTC +02:00)" at bounding box center [1098, 522] width 213 height 12
type input "Central European Time ([GEOGRAPHIC_DATA]) (UTC +02:00)"
click at [956, 499] on input "12:00" at bounding box center [937, 504] width 68 height 18
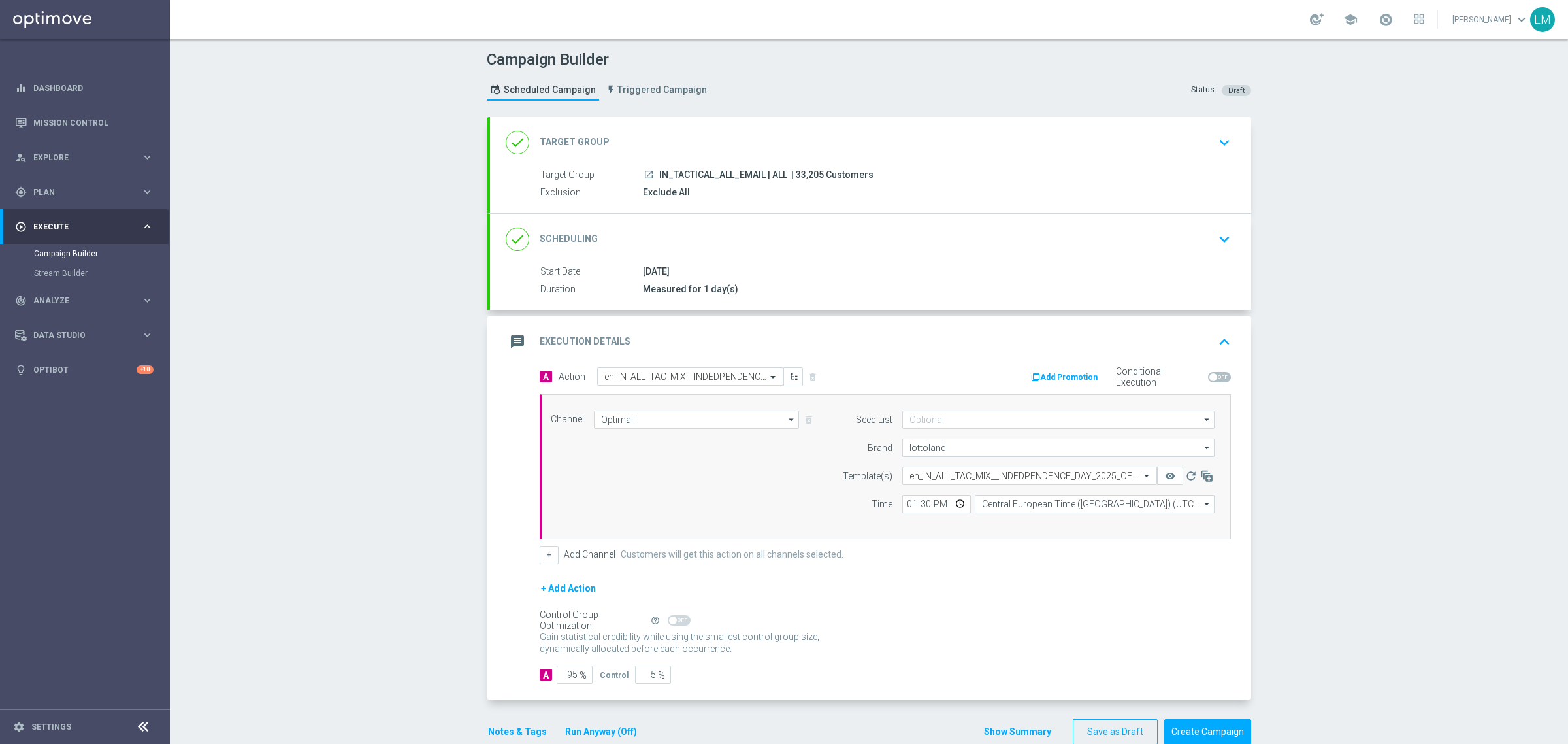
type input "13:30"
click at [762, 488] on div "Channel Optimail Optimail arrow_drop_down Drag here to set row groups Drag here…" at bounding box center [883, 467] width 684 height 113
click at [1166, 479] on icon "remove_red_eye" at bounding box center [1170, 475] width 10 height 10
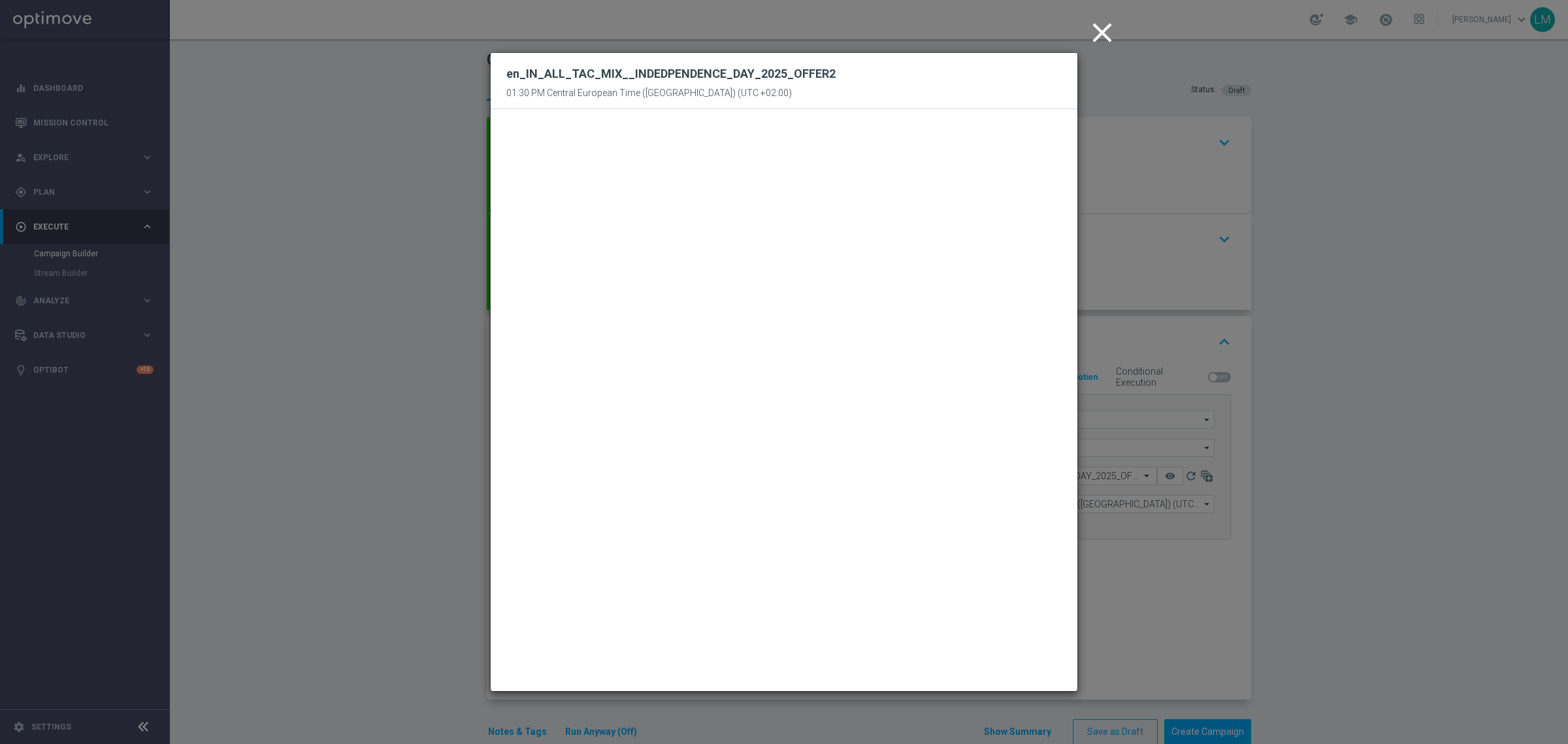
click at [1102, 33] on icon "close" at bounding box center [1101, 32] width 32 height 32
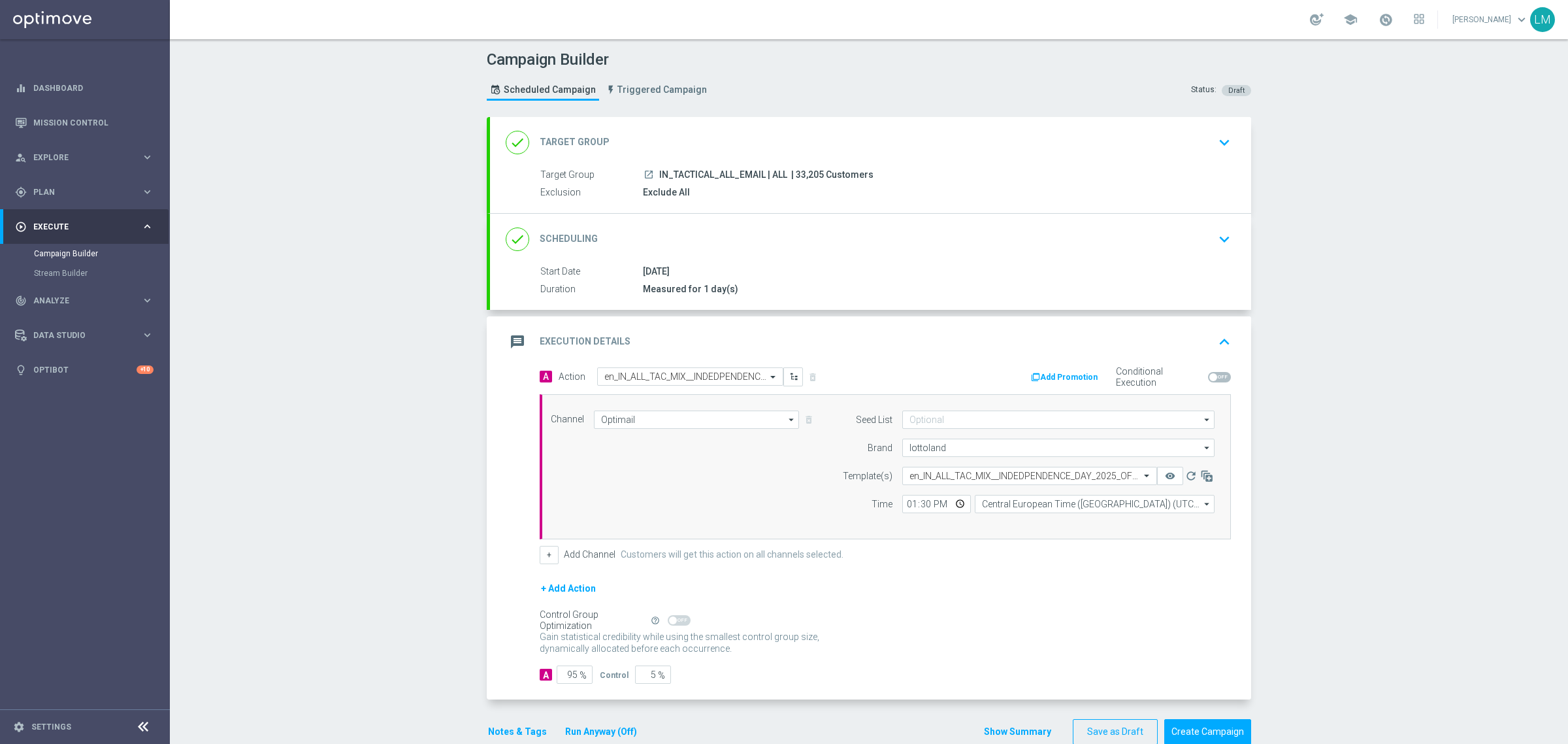
scroll to position [28, 0]
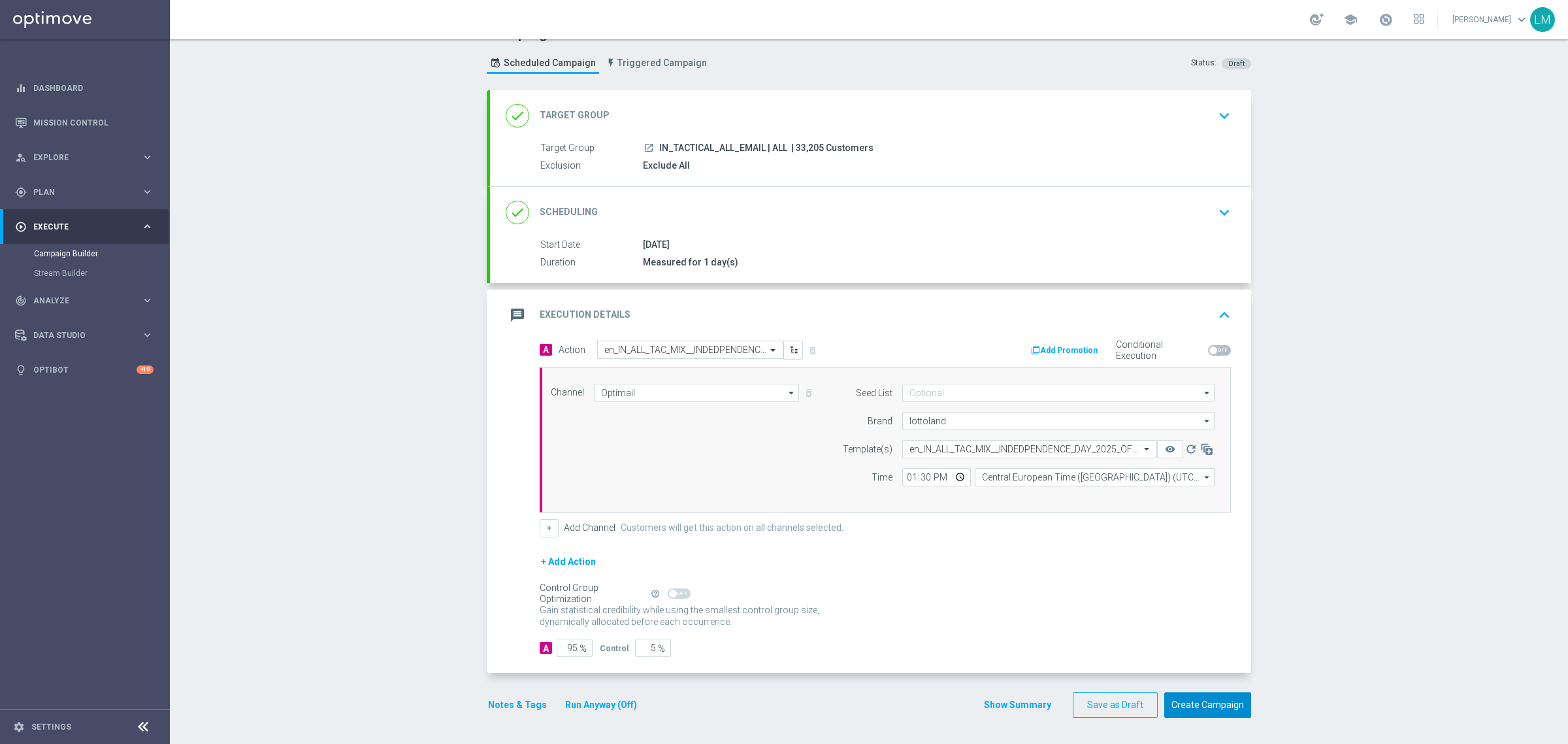
click at [1212, 706] on button "Create Campaign" at bounding box center [1208, 705] width 87 height 26
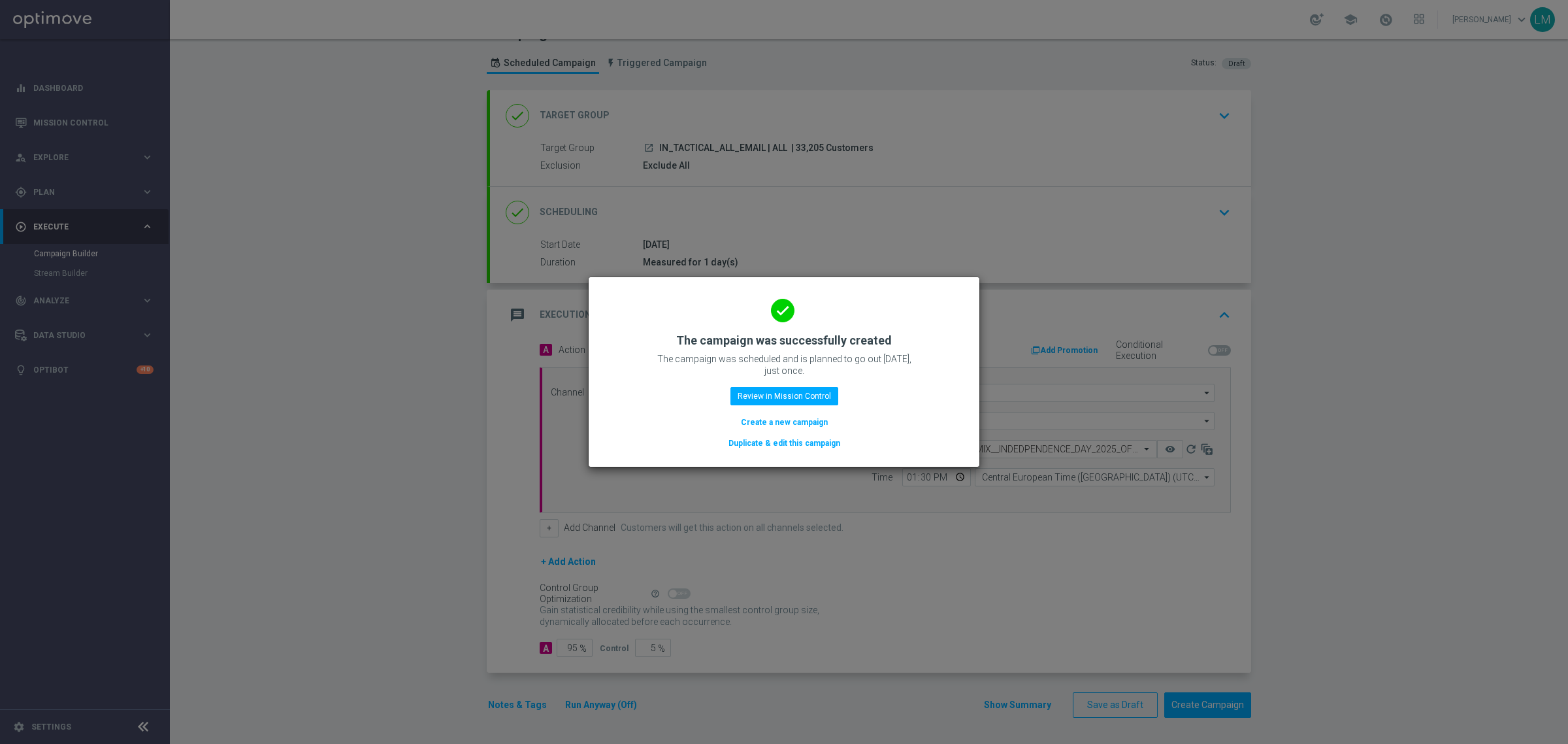
click at [787, 423] on button "Create a new campaign" at bounding box center [784, 422] width 90 height 15
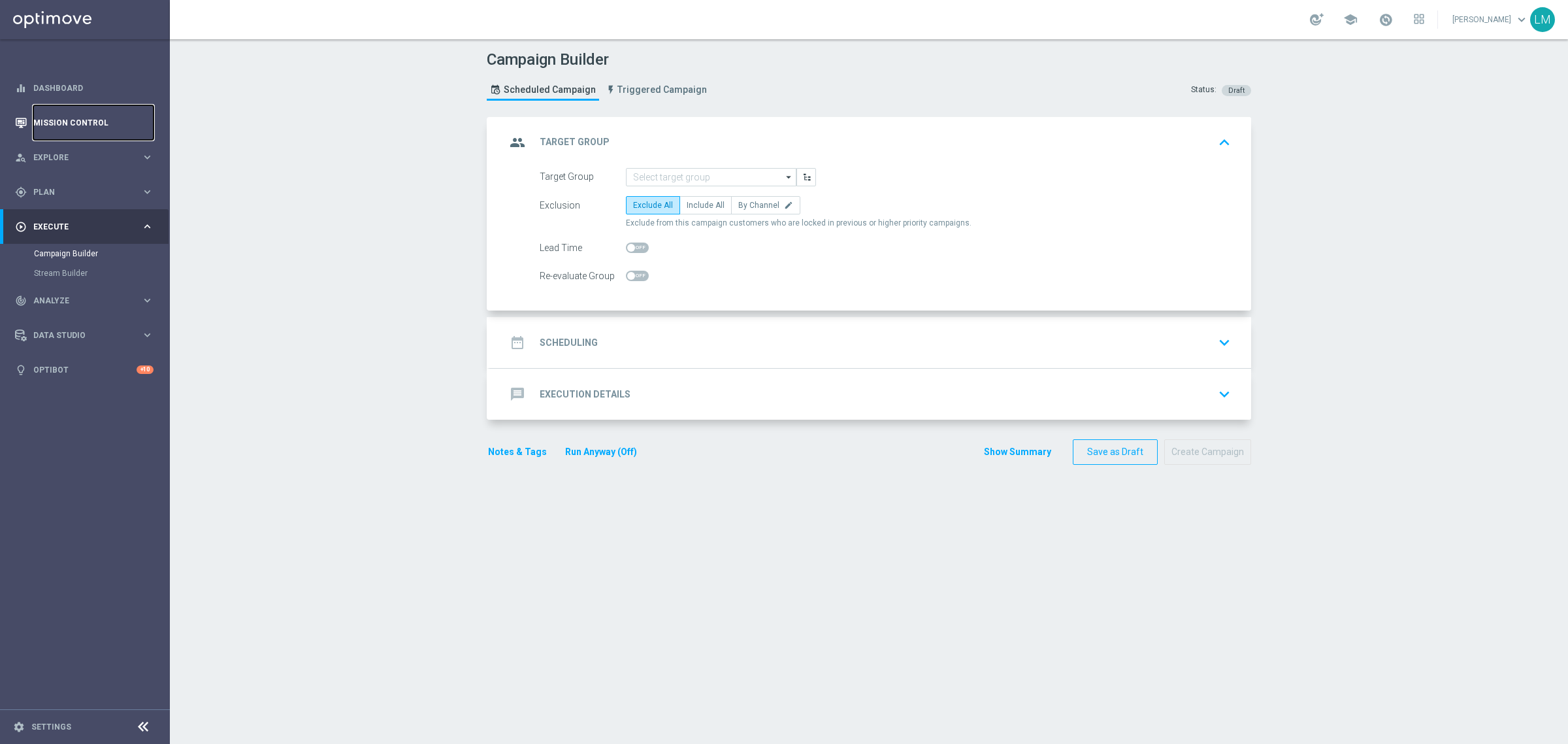
click at [113, 126] on link "Mission Control" at bounding box center [93, 122] width 120 height 34
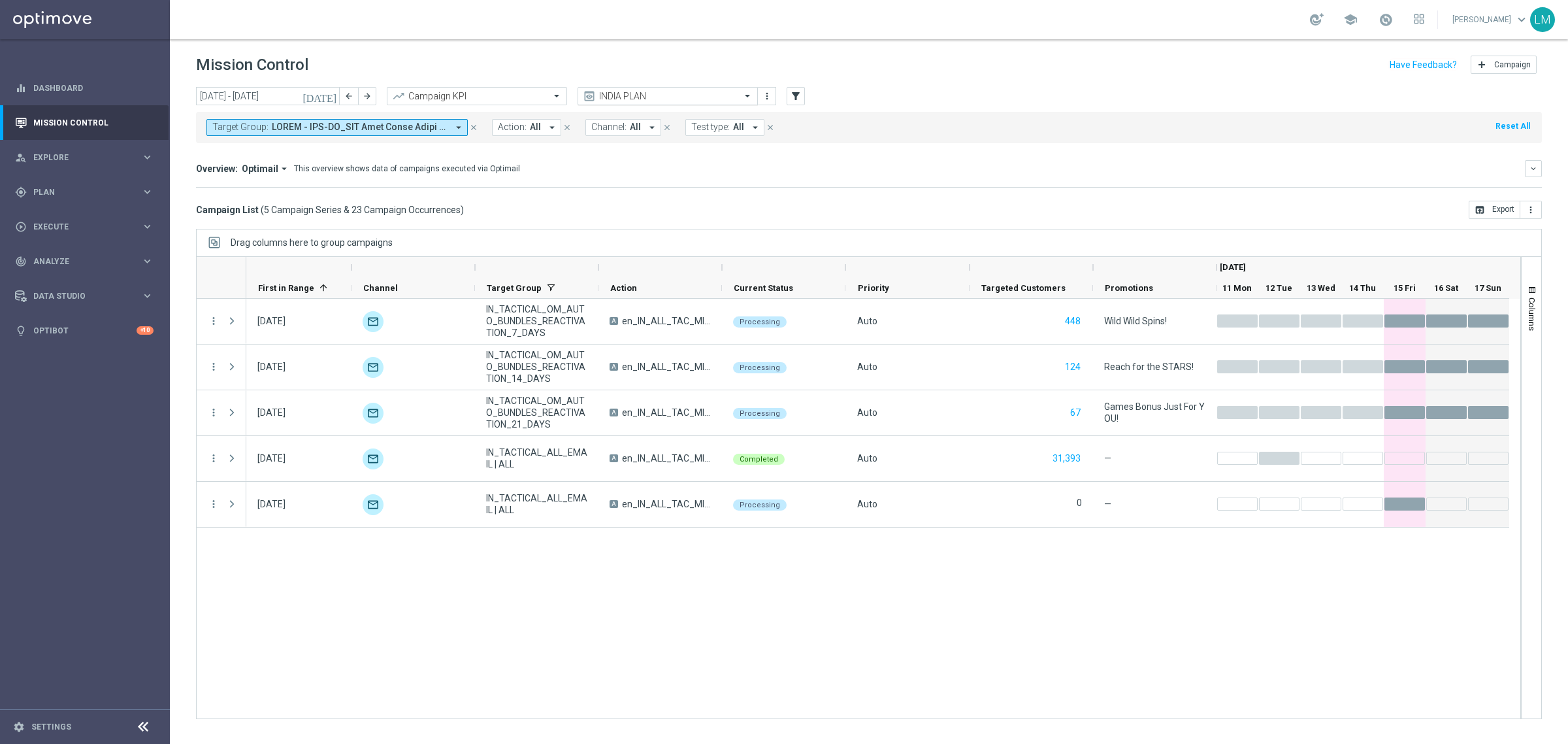
click at [619, 102] on input "text" at bounding box center [654, 96] width 140 height 11
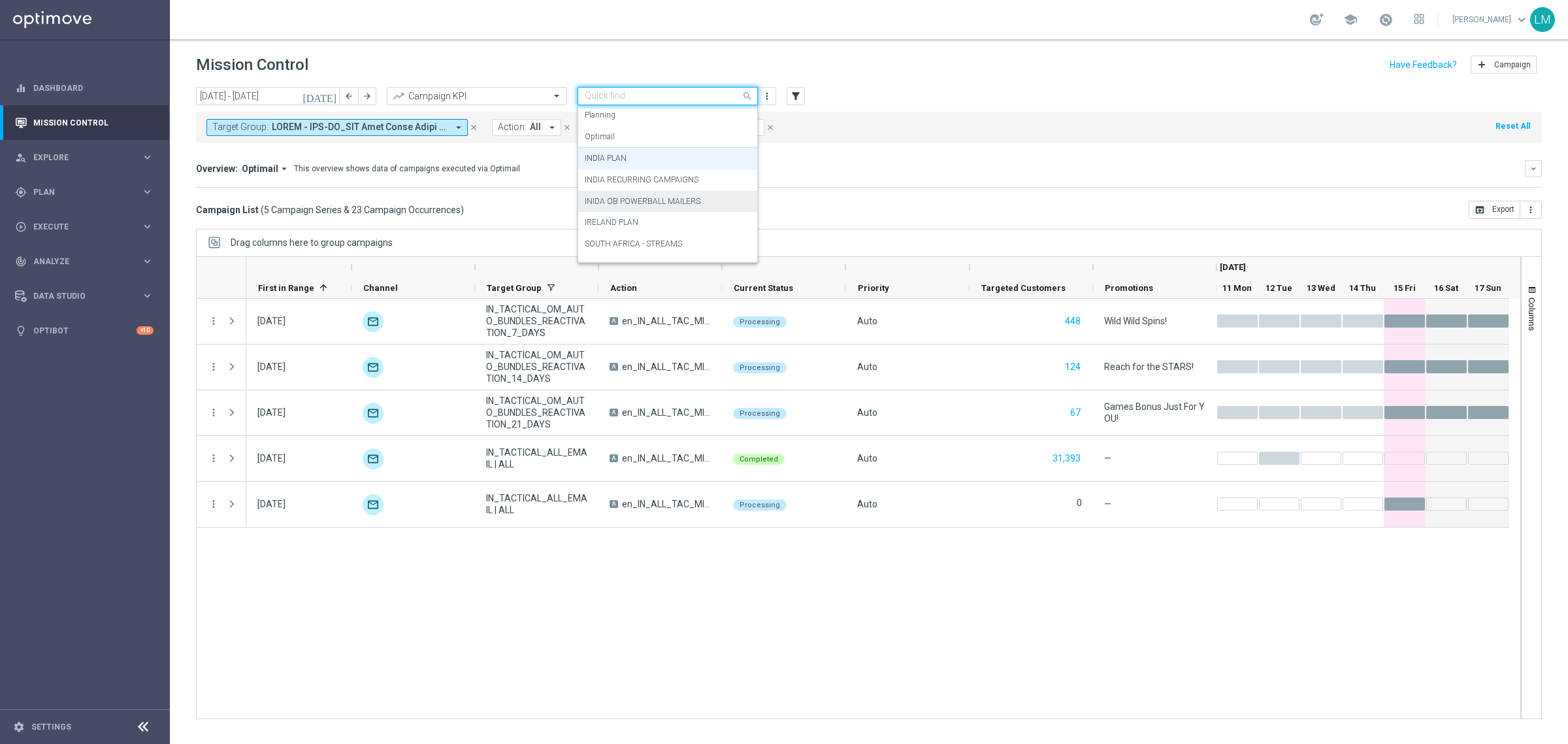
scroll to position [79, 0]
click at [645, 230] on label "SOUTH AFRICA PLAN" at bounding box center [623, 229] width 77 height 11
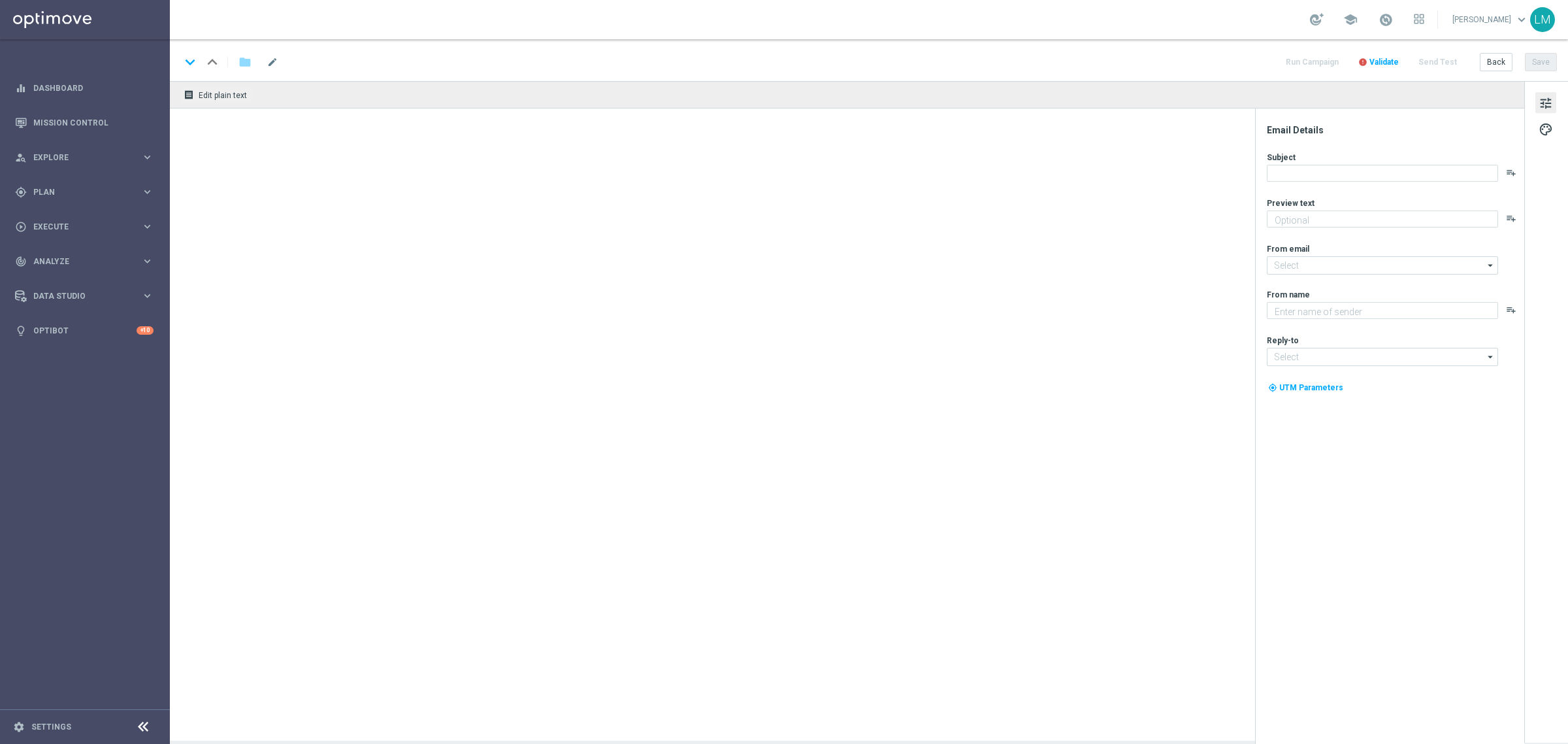
type textarea "Get drenched in deals!"
type input "mail@crm.lottoland.com"
type textarea "Lottoland"
type input "support-india@lottoland.asia"
type textarea "We've got this great offer for you"
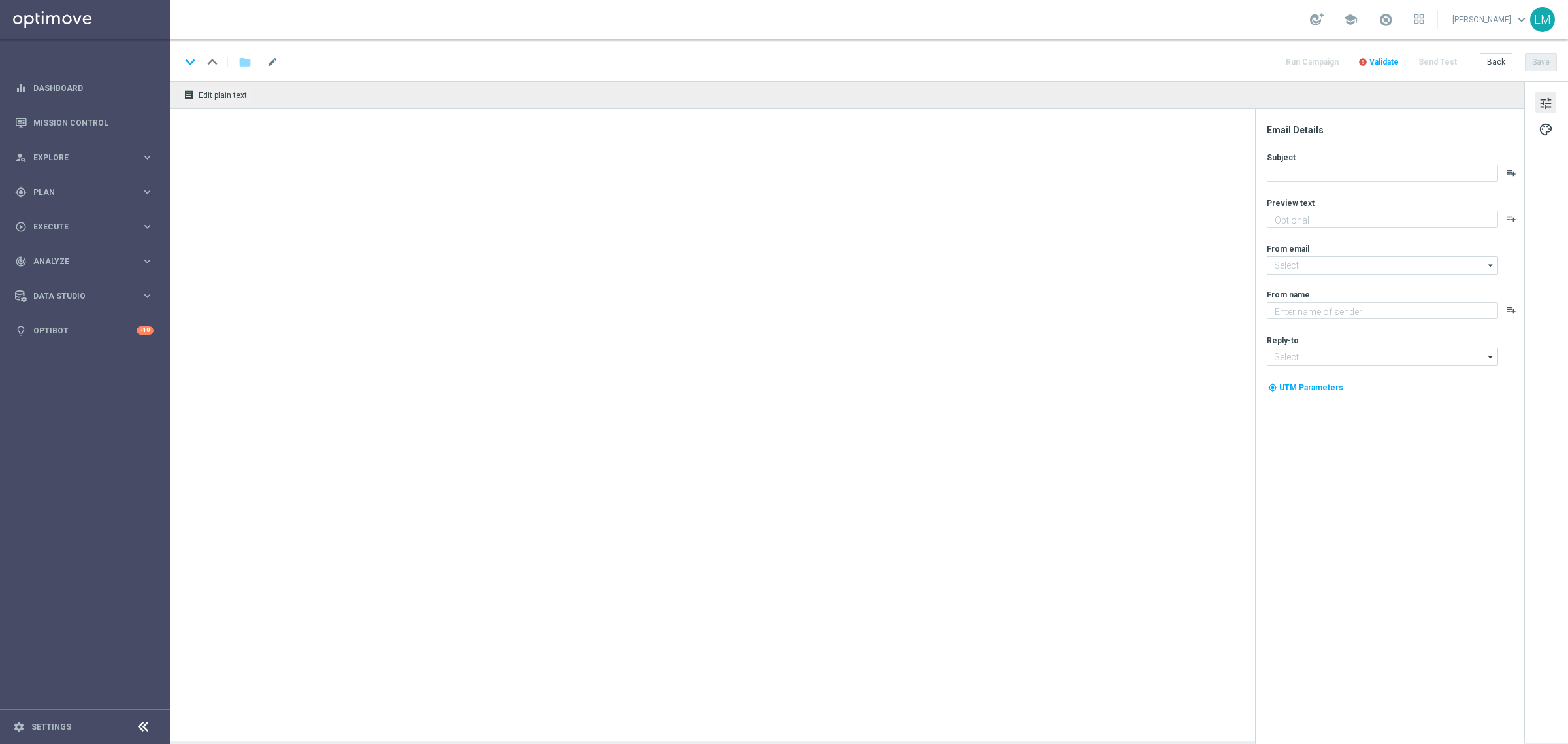
type input "mail@crm.lottoland.com"
type textarea "Lottoland"
type input "support-india@lottoland.asia"
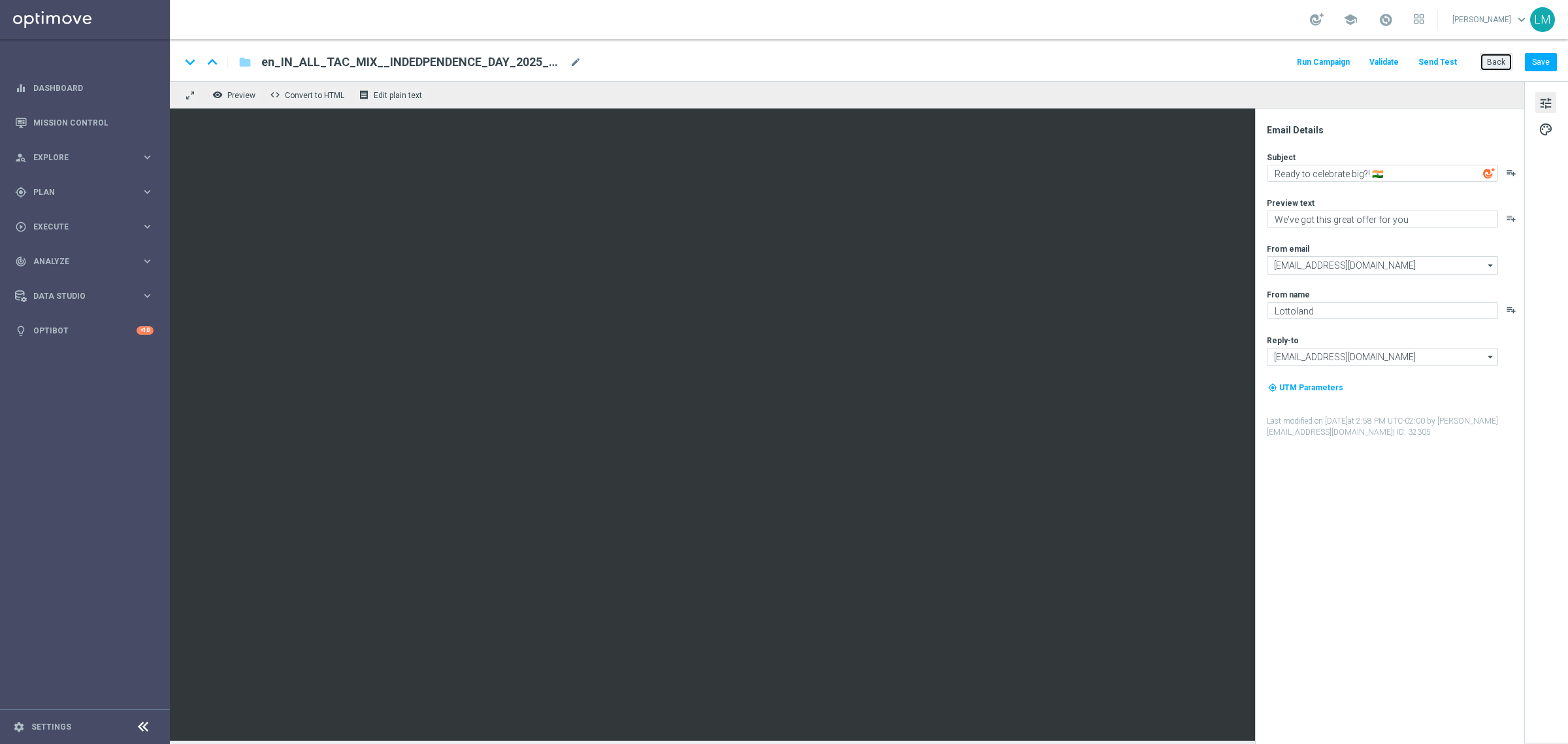
click at [1487, 68] on button "Back" at bounding box center [1496, 62] width 32 height 18
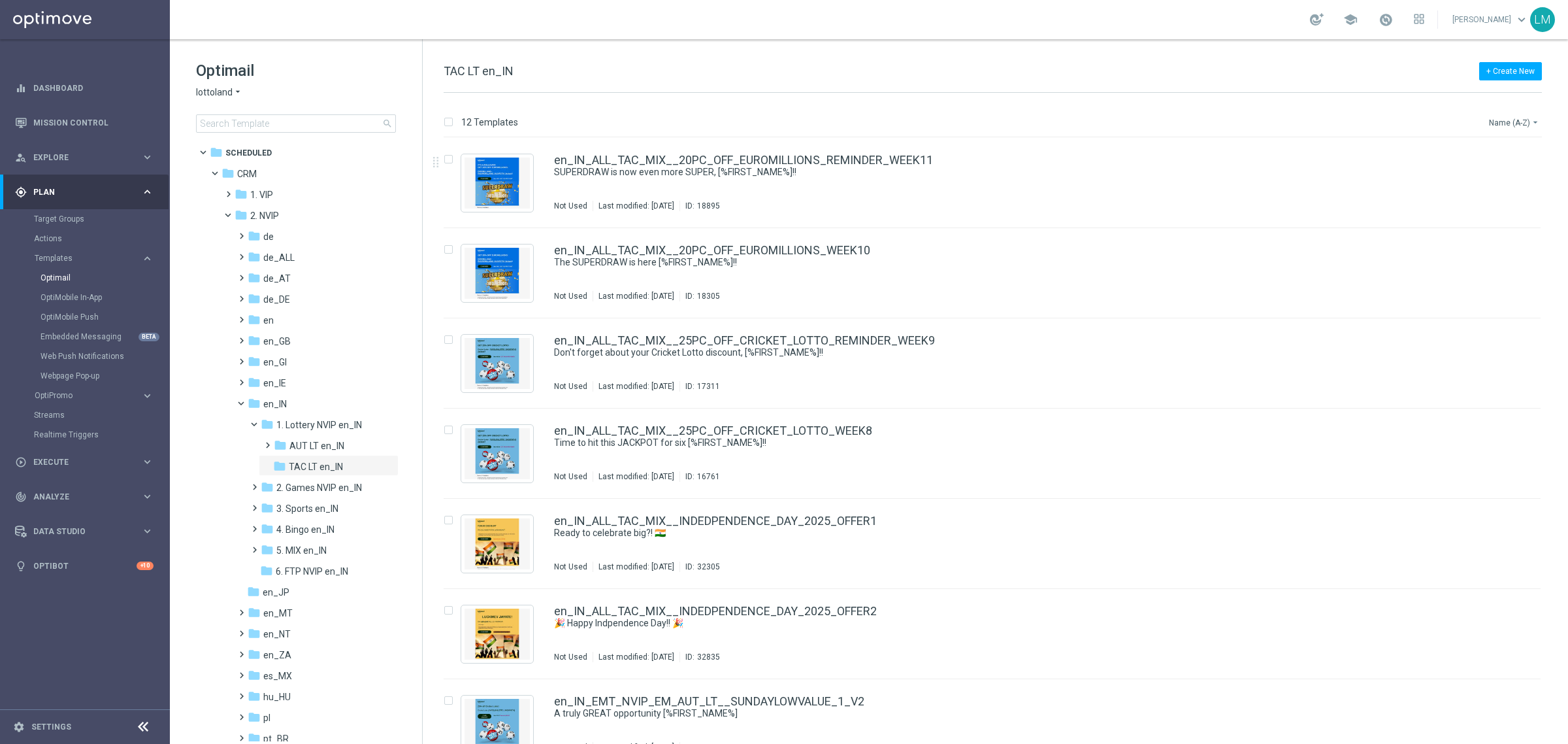
click at [1493, 117] on button "Name (A-Z) arrow_drop_down" at bounding box center [1514, 122] width 55 height 16
click at [1475, 173] on div "Date Modified (Newest)" at bounding box center [1489, 181] width 104 height 18
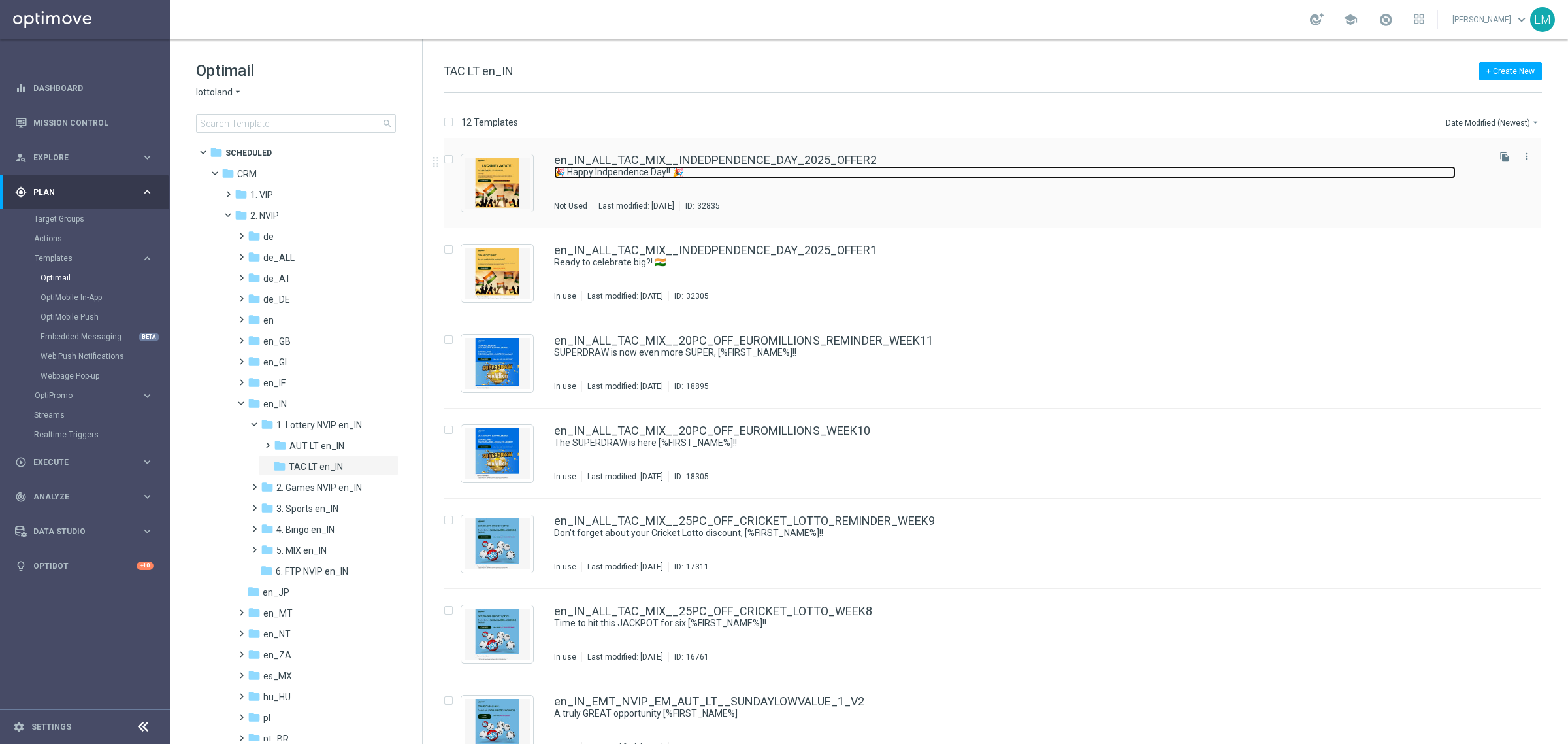
click at [966, 172] on link "🎉 Happy Indpendence Day!! 🎉" at bounding box center [1005, 172] width 902 height 12
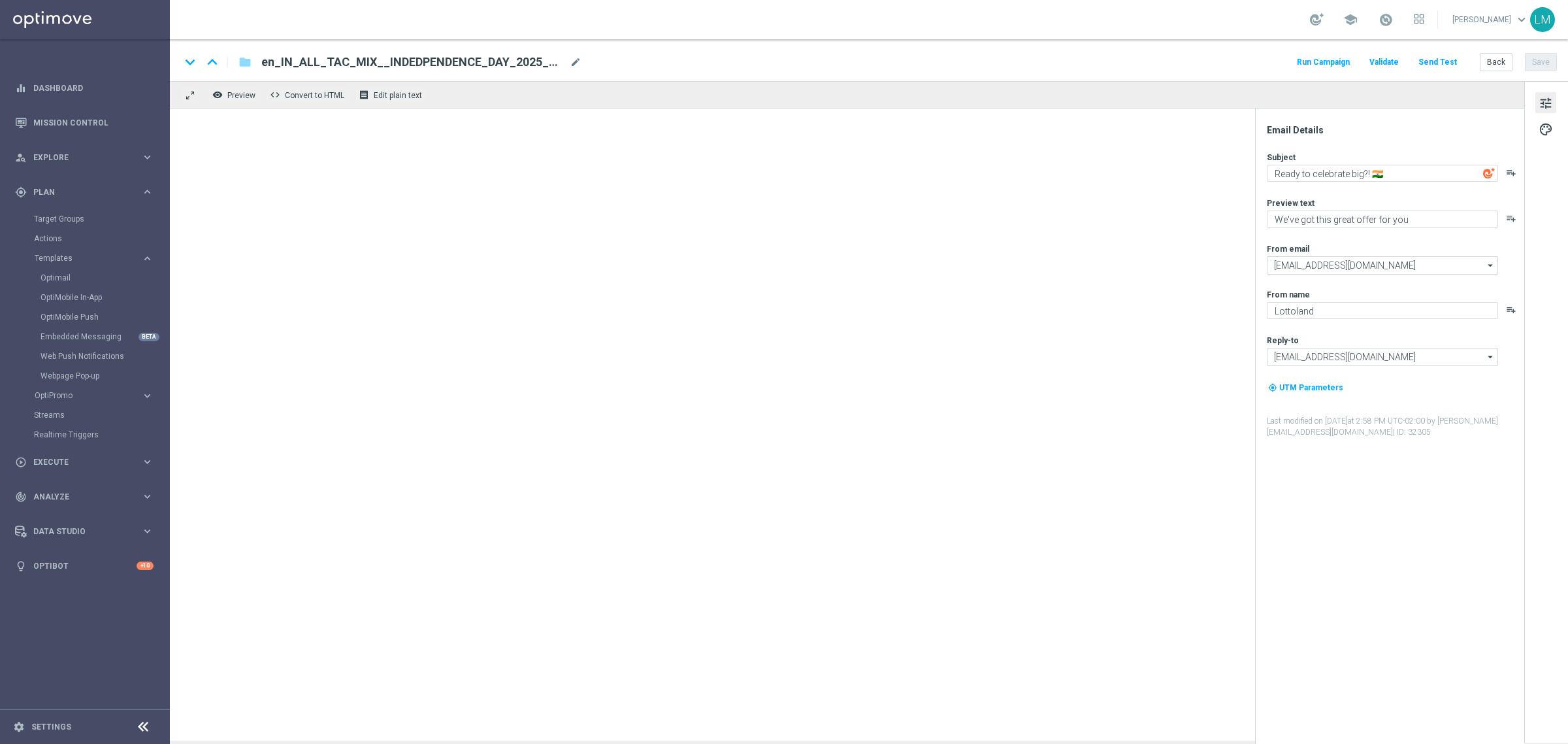
type textarea "🎉 Happy Indpendence Day!! 🎉"
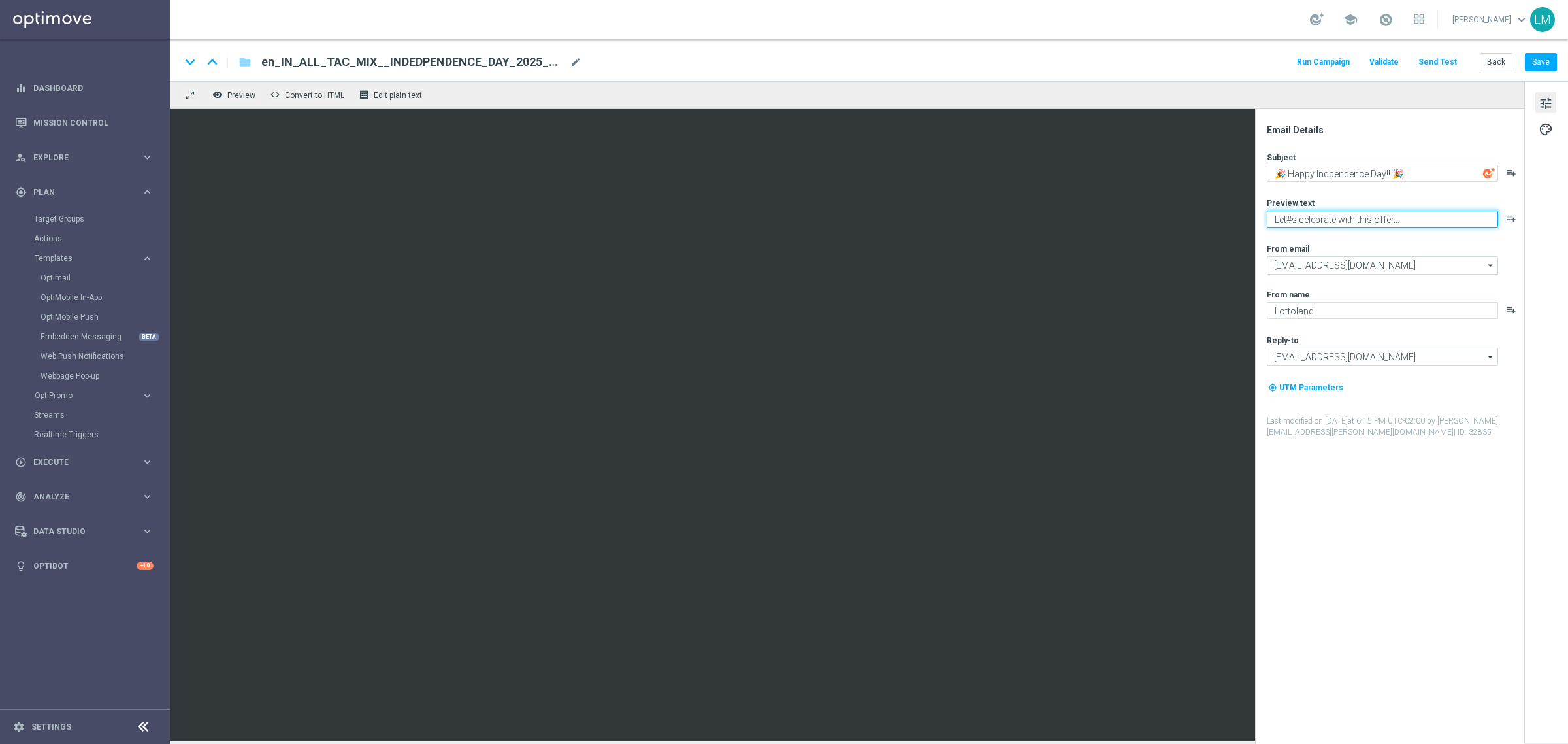
click at [1288, 222] on textarea "Let#s celebrate with this offer..." at bounding box center [1382, 219] width 231 height 17
click at [1291, 222] on textarea "Let#s celebrate with this offer..." at bounding box center [1382, 219] width 231 height 17
type textarea "Let's celebrate with this offer..."
click at [1538, 67] on button "Save" at bounding box center [1540, 62] width 32 height 18
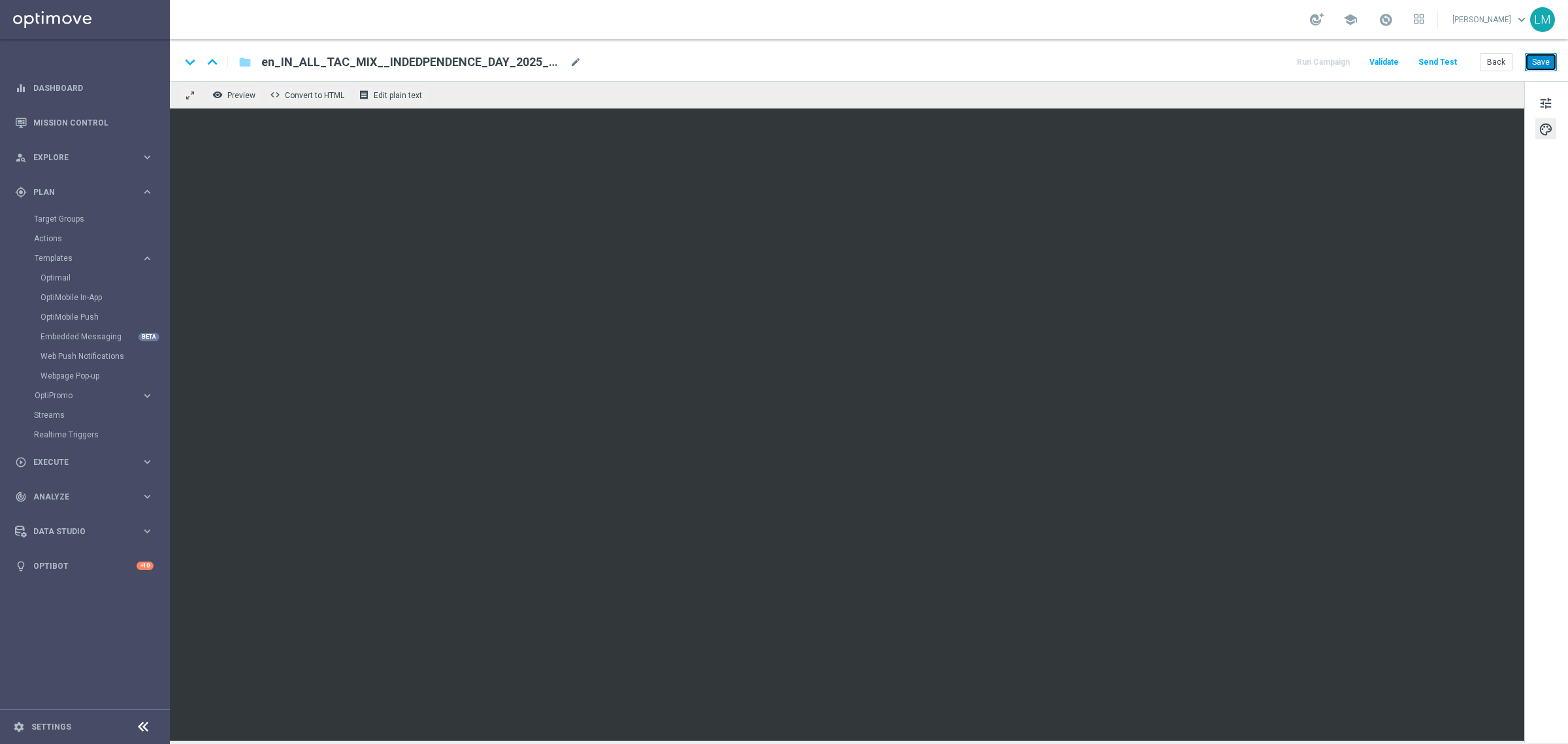
click at [1533, 55] on button "Save" at bounding box center [1540, 62] width 32 height 18
click at [1540, 95] on span "tune" at bounding box center [1546, 104] width 15 height 17
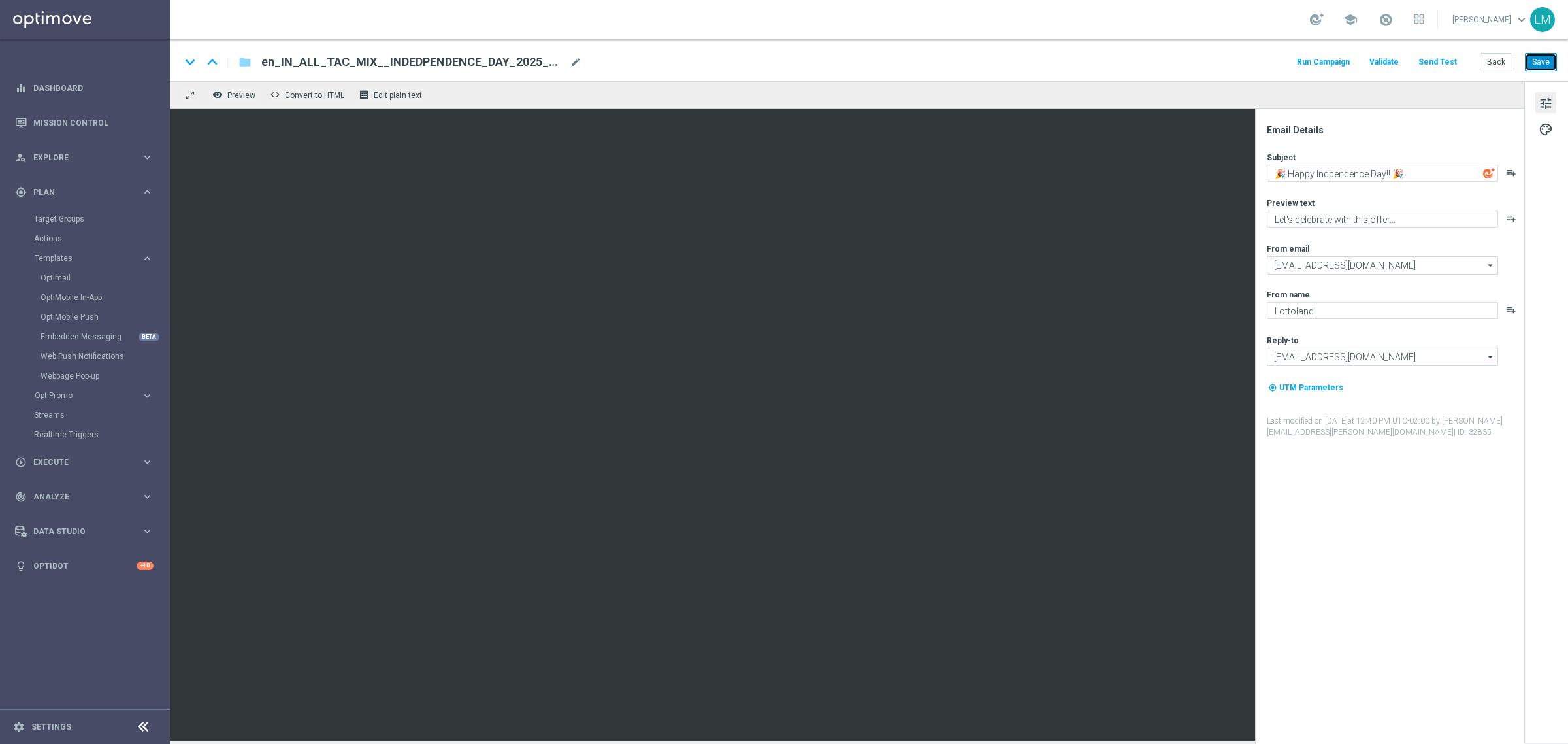
click at [1525, 64] on button "Save" at bounding box center [1540, 62] width 32 height 18
click at [1538, 68] on button "Save" at bounding box center [1540, 62] width 32 height 18
click at [1542, 67] on button "Save" at bounding box center [1540, 62] width 32 height 18
